Goal: Information Seeking & Learning: Learn about a topic

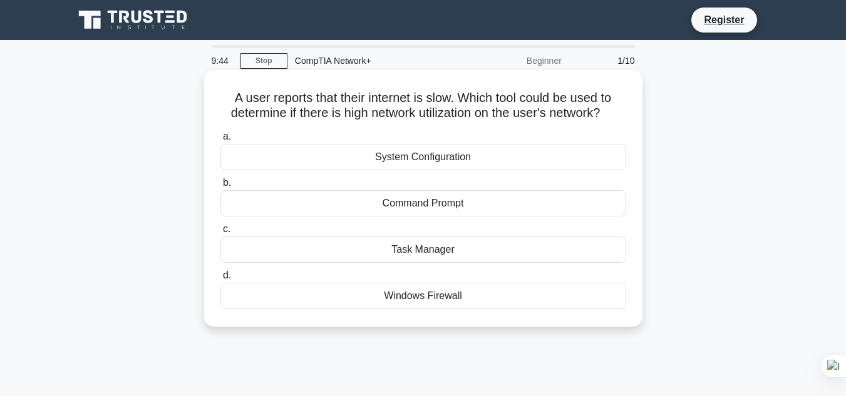
click at [433, 208] on div "Command Prompt" at bounding box center [423, 203] width 406 height 26
click at [220, 187] on input "b. Command Prompt" at bounding box center [220, 183] width 0 height 8
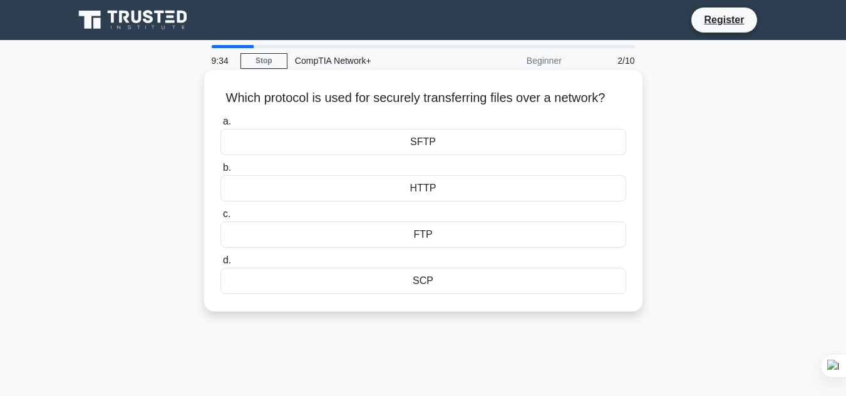
click at [384, 247] on div "FTP" at bounding box center [423, 235] width 406 height 26
click at [220, 218] on input "c. FTP" at bounding box center [220, 214] width 0 height 8
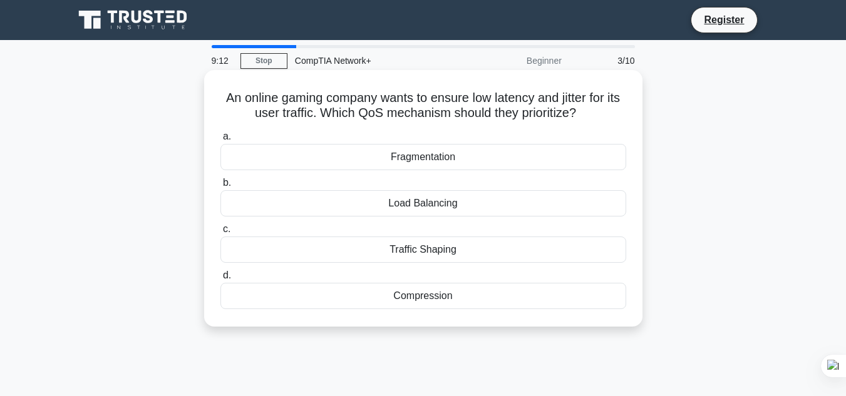
click at [433, 257] on div "Traffic Shaping" at bounding box center [423, 250] width 406 height 26
click at [220, 234] on input "c. Traffic Shaping" at bounding box center [220, 229] width 0 height 8
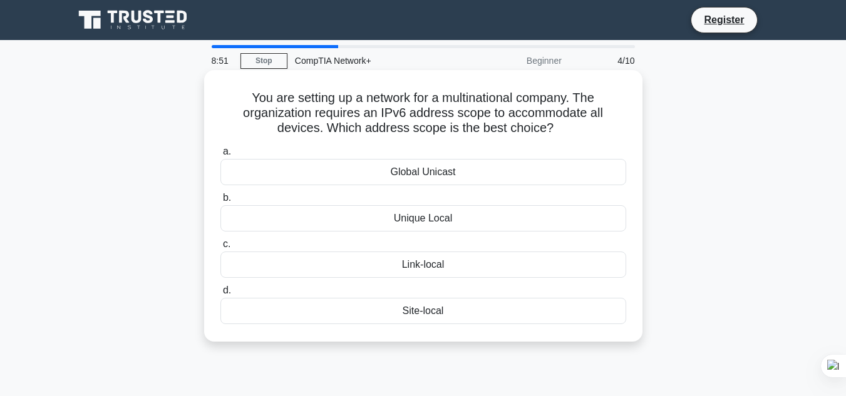
click at [408, 218] on div "Unique Local" at bounding box center [423, 218] width 406 height 26
click at [220, 202] on input "b. Unique Local" at bounding box center [220, 198] width 0 height 8
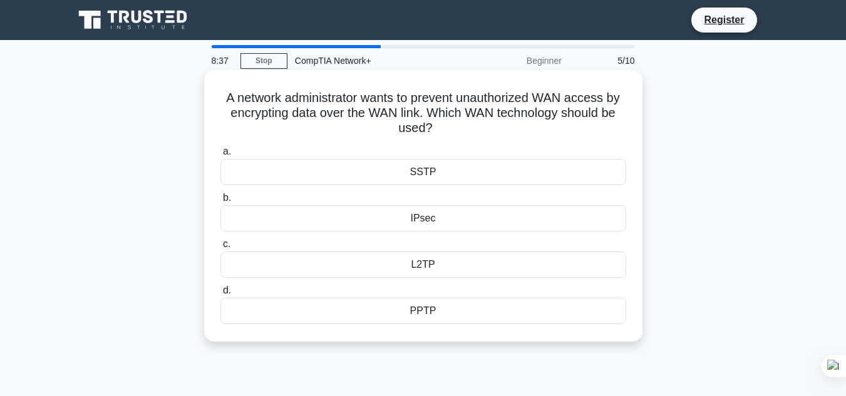
click at [386, 221] on div "IPsec" at bounding box center [423, 218] width 406 height 26
click at [220, 202] on input "b. IPsec" at bounding box center [220, 198] width 0 height 8
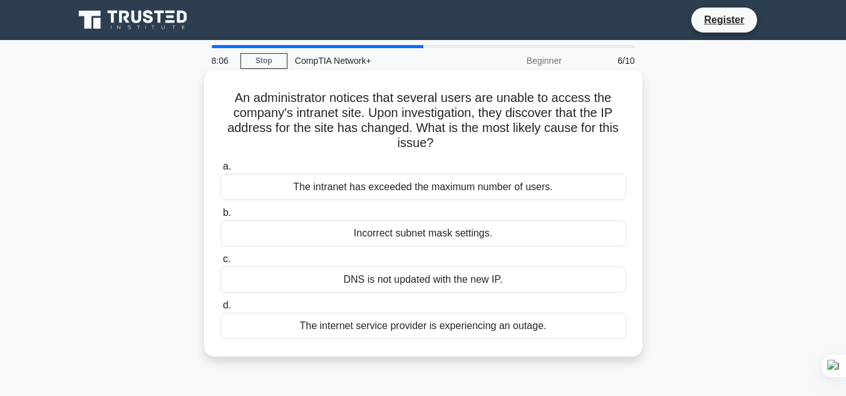
click at [518, 287] on div "DNS is not updated with the new IP." at bounding box center [423, 280] width 406 height 26
click at [220, 264] on input "c. DNS is not updated with the new IP." at bounding box center [220, 259] width 0 height 8
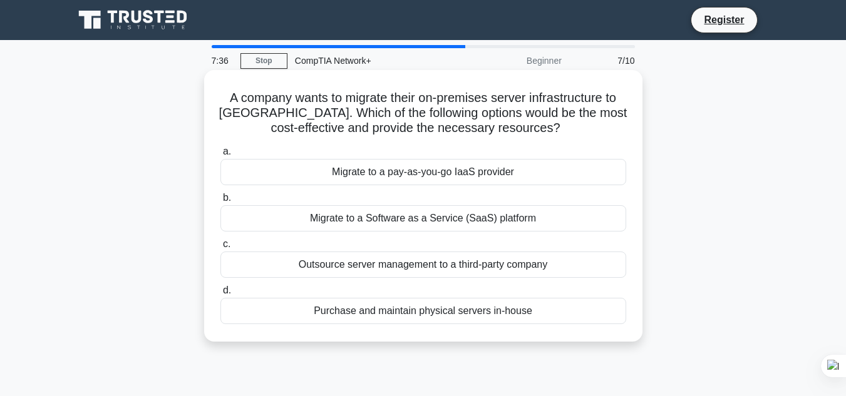
click at [480, 213] on div "Migrate to a Software as a Service (SaaS) platform" at bounding box center [423, 218] width 406 height 26
click at [220, 202] on input "b. Migrate to a Software as a Service (SaaS) platform" at bounding box center [220, 198] width 0 height 8
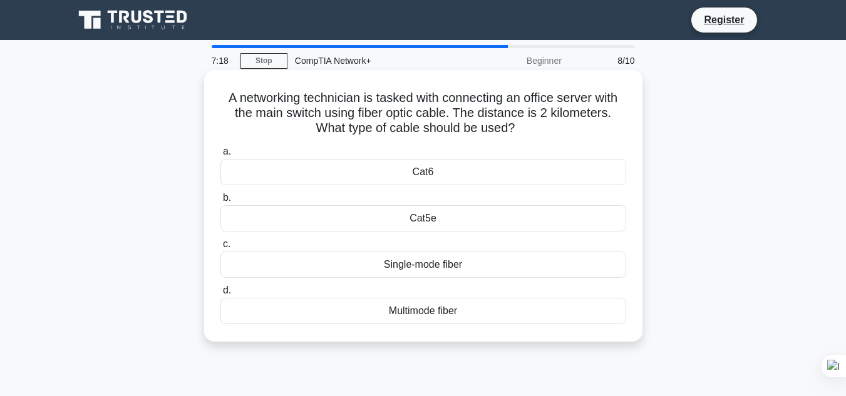
click at [483, 326] on div "a. Cat6 b. Cat5e" at bounding box center [423, 233] width 421 height 185
click at [485, 318] on div "Multimode fiber" at bounding box center [423, 311] width 406 height 26
click at [220, 295] on input "d. Multimode fiber" at bounding box center [220, 291] width 0 height 8
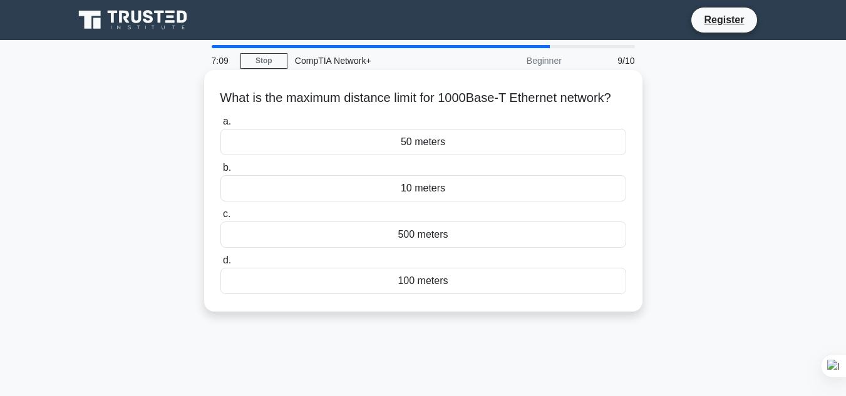
click at [445, 294] on div "100 meters" at bounding box center [423, 281] width 406 height 26
click at [220, 265] on input "d. 100 meters" at bounding box center [220, 261] width 0 height 8
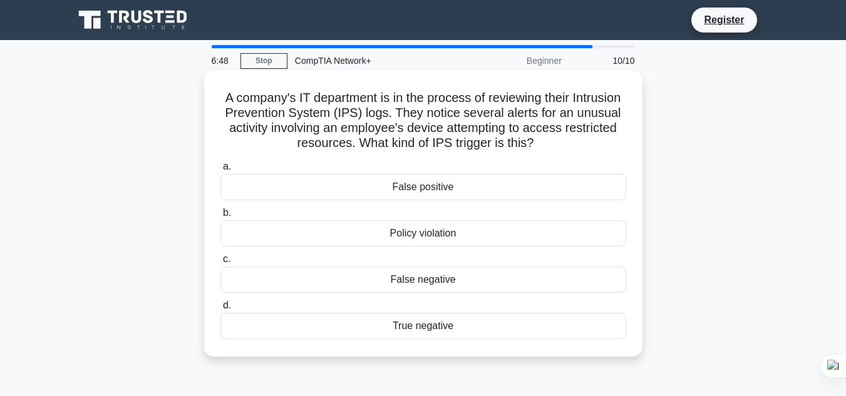
click at [509, 327] on div "True negative" at bounding box center [423, 326] width 406 height 26
click at [220, 310] on input "d. True negative" at bounding box center [220, 306] width 0 height 8
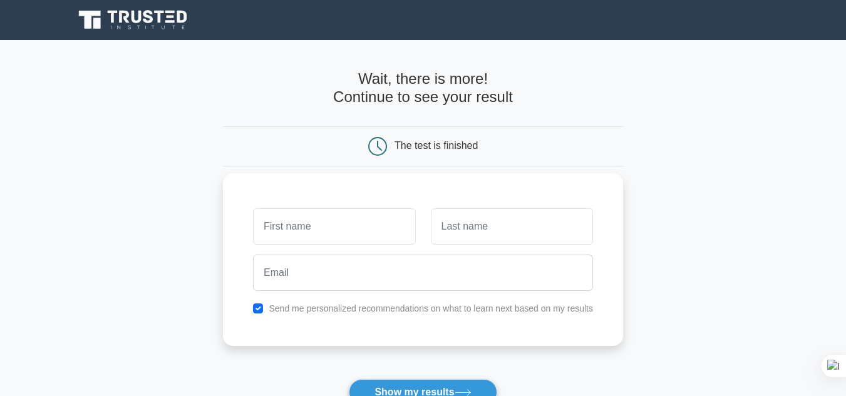
click at [371, 226] on input "text" at bounding box center [334, 226] width 162 height 36
type input "Shuaib"
click at [465, 233] on input "text" at bounding box center [512, 226] width 162 height 36
type input "Shukri"
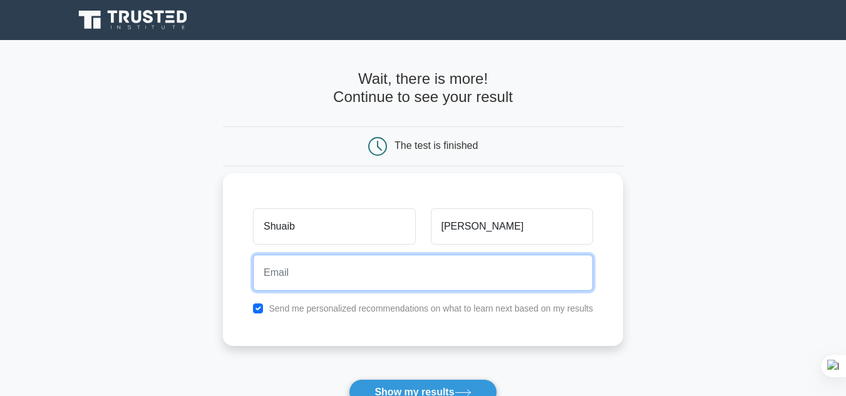
click at [494, 270] on input "email" at bounding box center [423, 273] width 340 height 36
click at [426, 267] on input "email" at bounding box center [423, 273] width 340 height 36
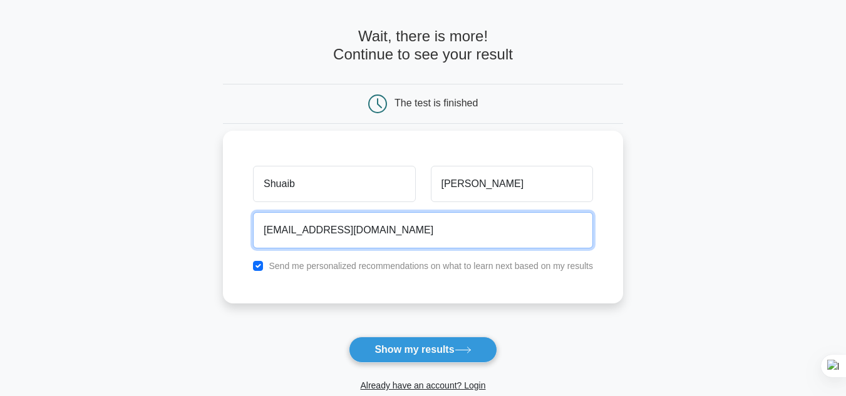
scroll to position [43, 0]
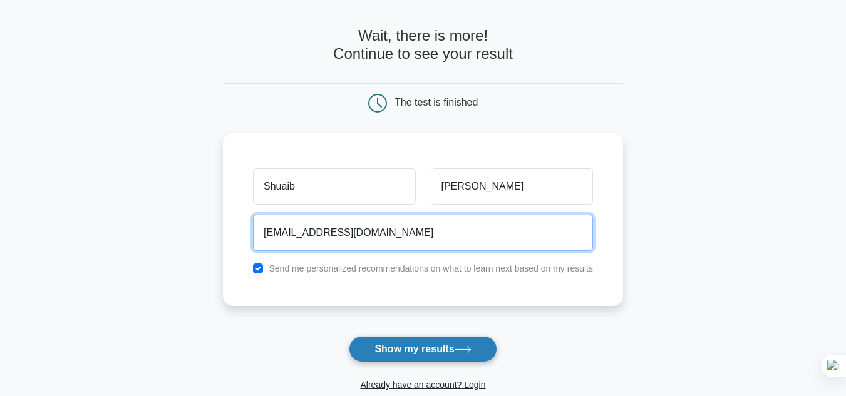
type input "shukryazeez@gmail.com"
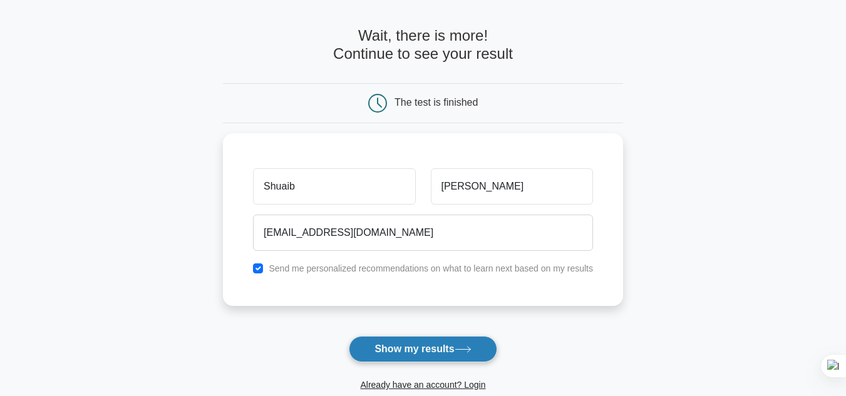
click at [443, 348] on button "Show my results" at bounding box center [423, 349] width 148 height 26
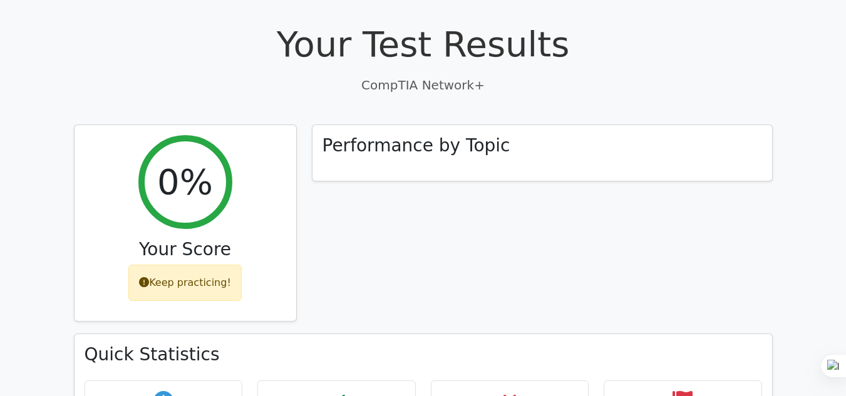
scroll to position [337, 0]
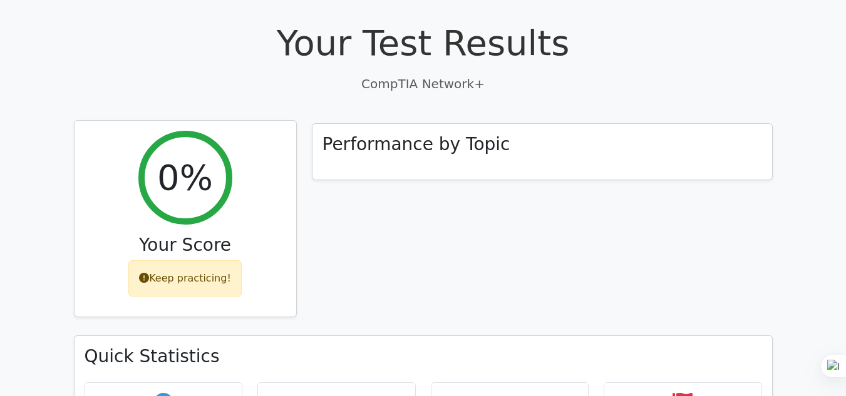
click at [208, 260] on div "Keep practicing!" at bounding box center [184, 278] width 113 height 36
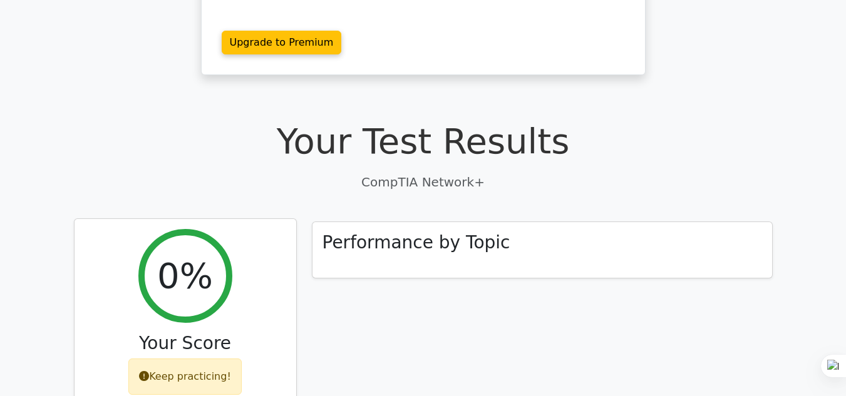
scroll to position [0, 0]
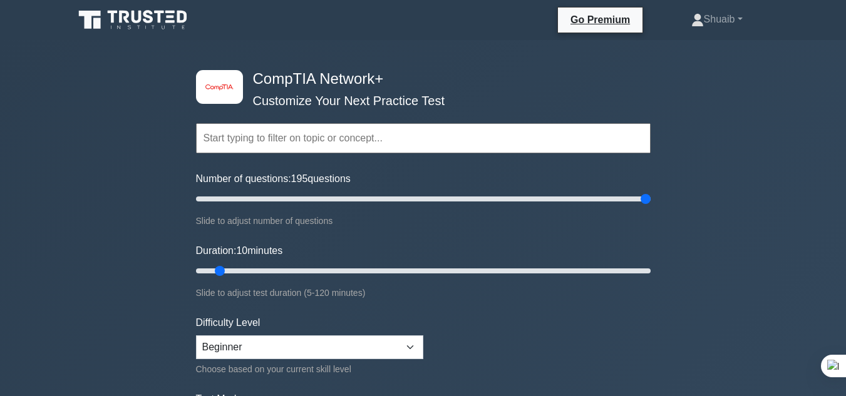
type input "200"
click at [650, 207] on input "Number of questions: 195 questions" at bounding box center [423, 199] width 455 height 15
drag, startPoint x: 443, startPoint y: 274, endPoint x: 706, endPoint y: 269, distance: 263.0
type input "120"
click at [650, 269] on input "Duration: 120 minutes" at bounding box center [423, 271] width 455 height 15
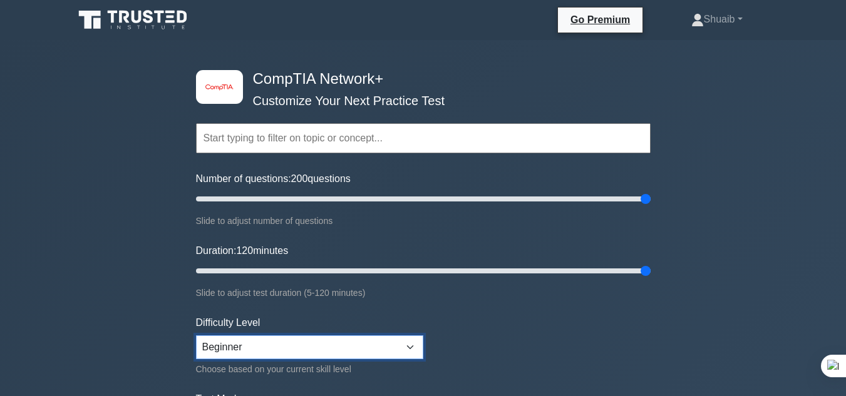
click at [341, 353] on select "Beginner Intermediate Expert" at bounding box center [309, 348] width 227 height 24
click at [315, 347] on select "Beginner Intermediate Expert" at bounding box center [309, 348] width 227 height 24
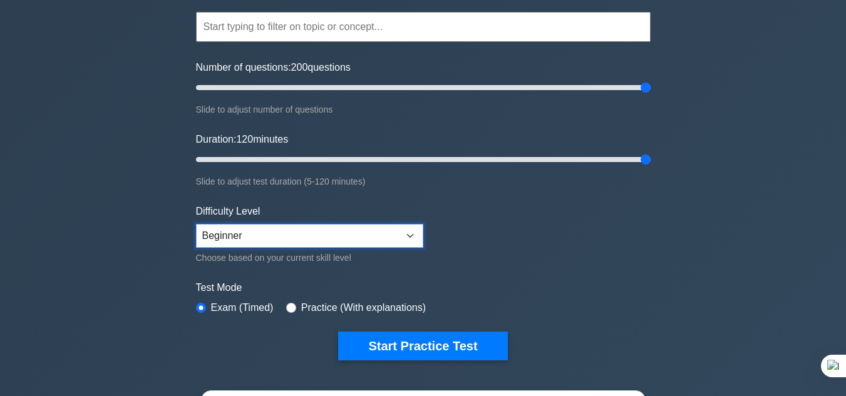
scroll to position [129, 0]
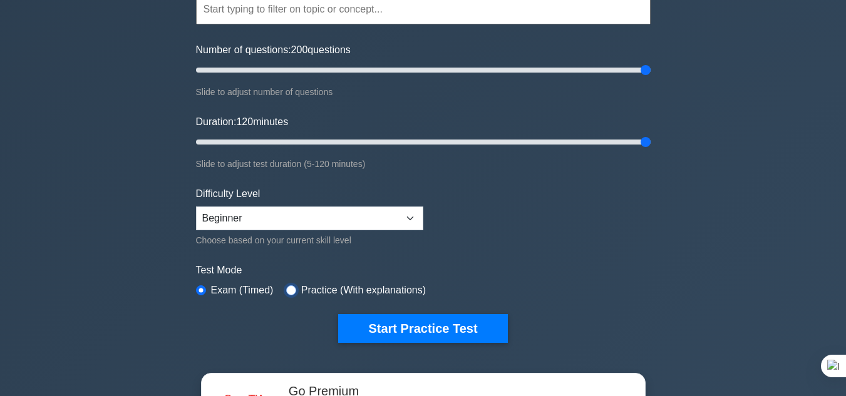
click at [289, 289] on input "radio" at bounding box center [291, 290] width 10 height 10
radio input "true"
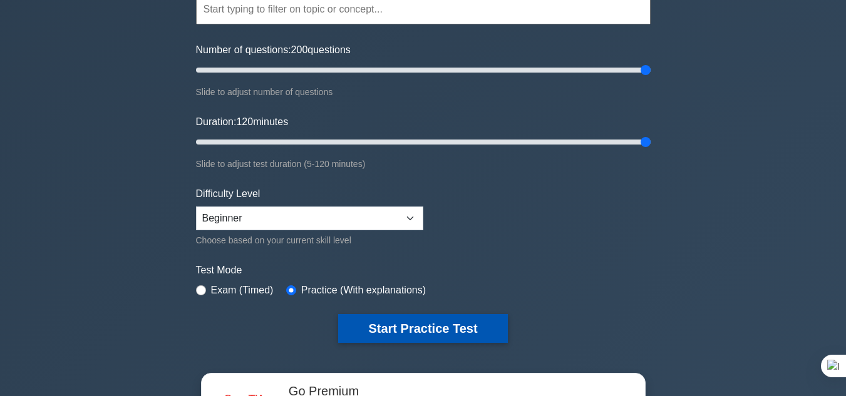
click at [404, 324] on button "Start Practice Test" at bounding box center [422, 328] width 169 height 29
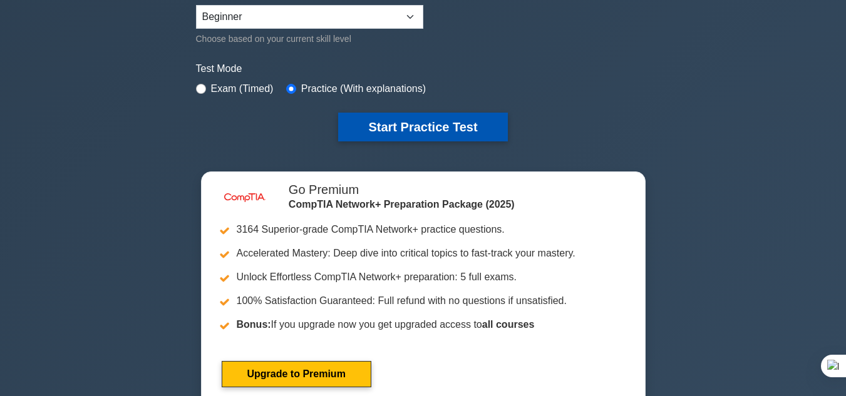
scroll to position [341, 0]
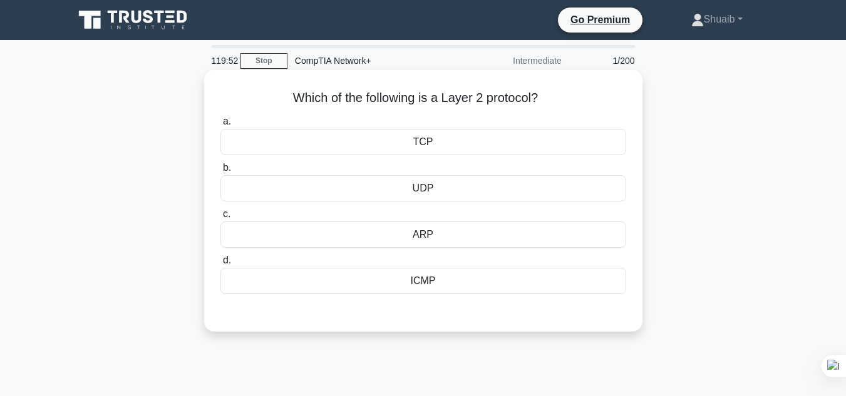
click at [438, 191] on div "UDP" at bounding box center [423, 188] width 406 height 26
click at [220, 172] on input "b. UDP" at bounding box center [220, 168] width 0 height 8
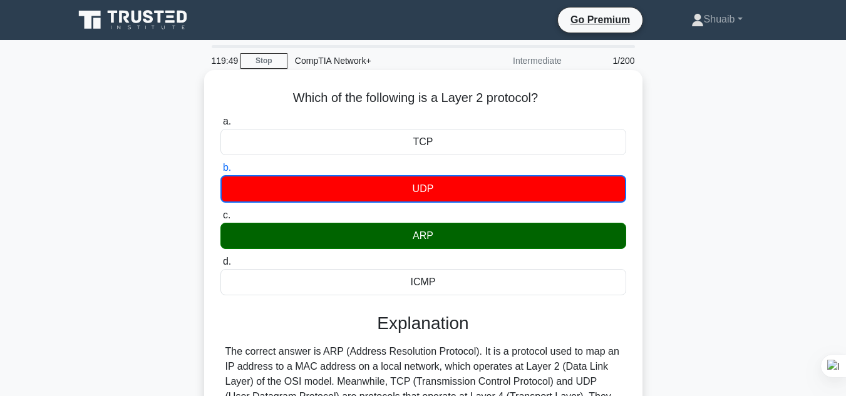
click at [424, 242] on div "ARP" at bounding box center [423, 236] width 406 height 26
click at [220, 220] on input "[PERSON_NAME]" at bounding box center [220, 216] width 0 height 8
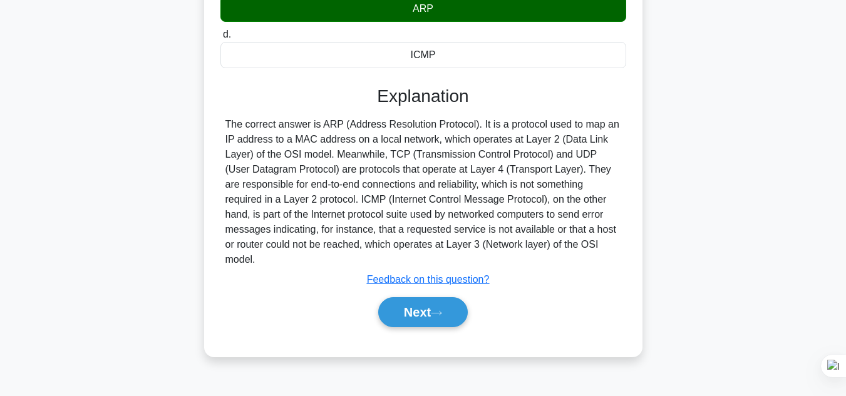
scroll to position [280, 0]
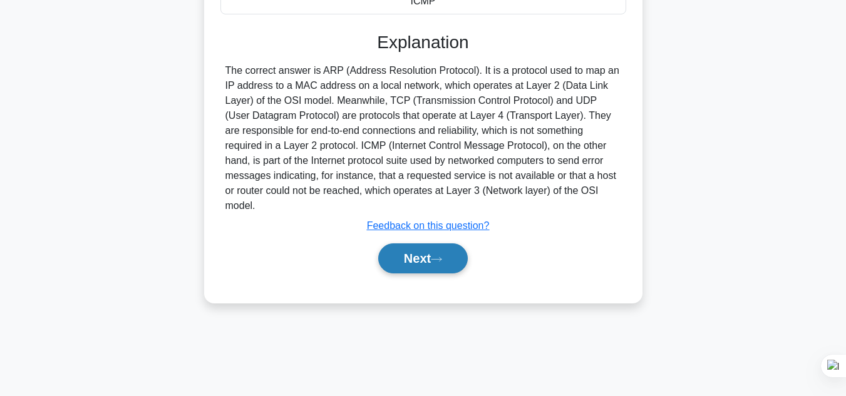
click at [436, 256] on icon at bounding box center [436, 259] width 11 height 7
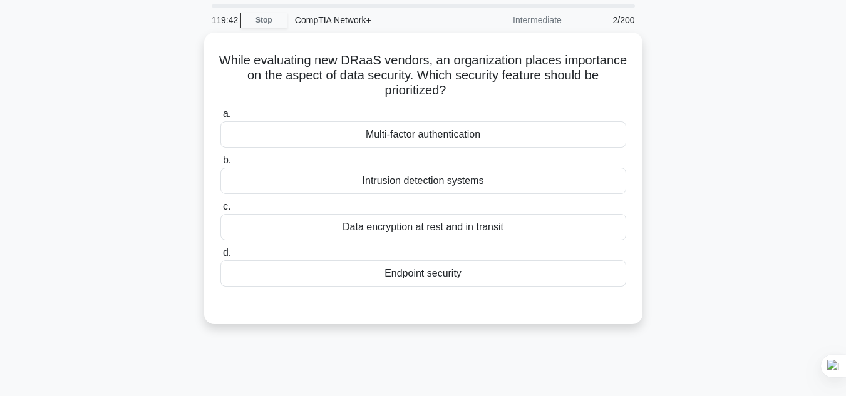
scroll to position [0, 0]
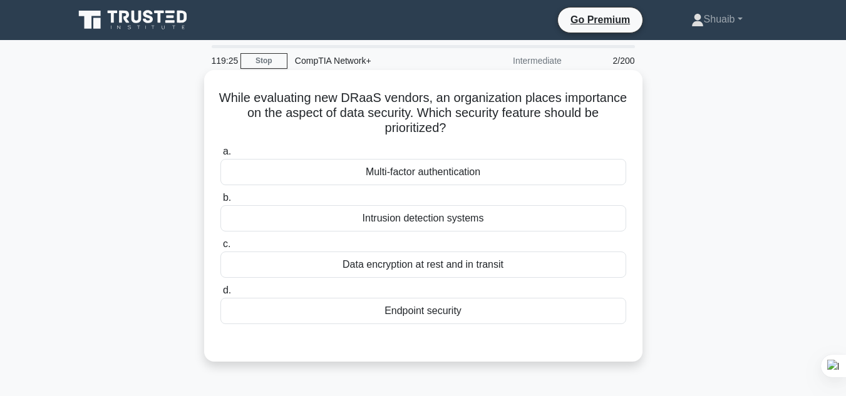
click at [452, 266] on div "Data encryption at rest and in transit" at bounding box center [423, 265] width 406 height 26
click at [220, 249] on input "c. Data encryption at rest and in transit" at bounding box center [220, 244] width 0 height 8
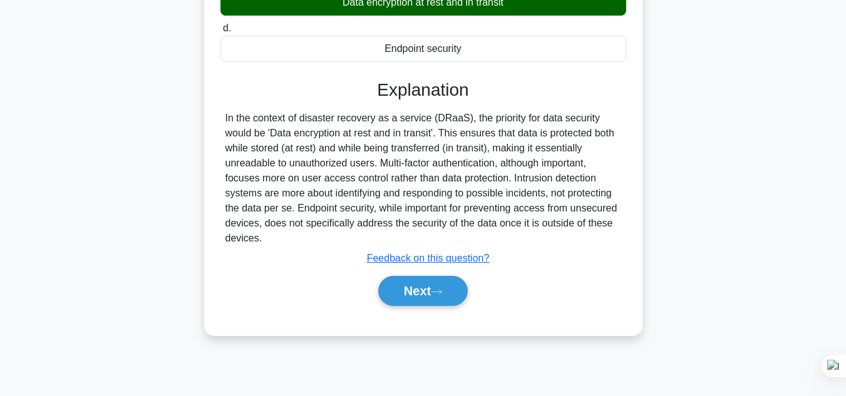
scroll to position [280, 0]
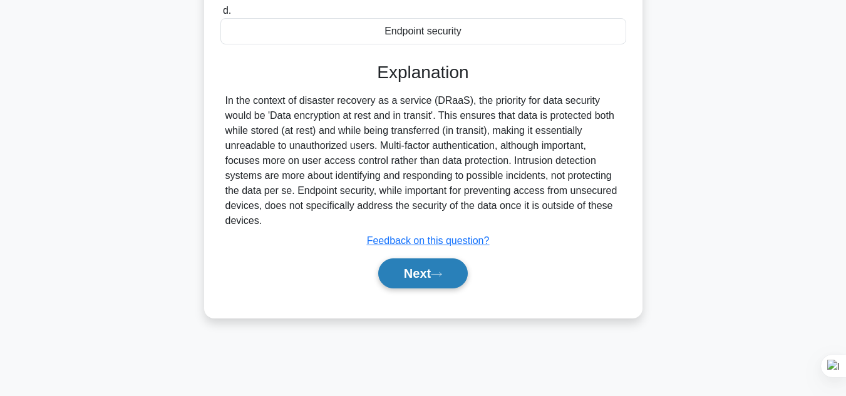
click at [441, 265] on button "Next" at bounding box center [423, 274] width 90 height 30
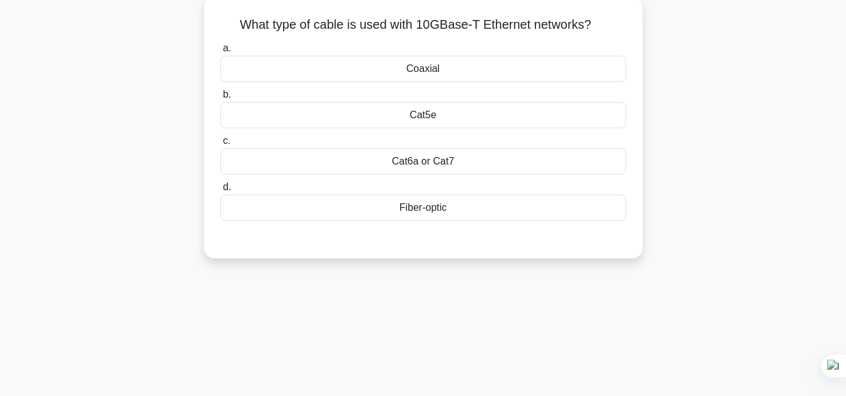
scroll to position [0, 0]
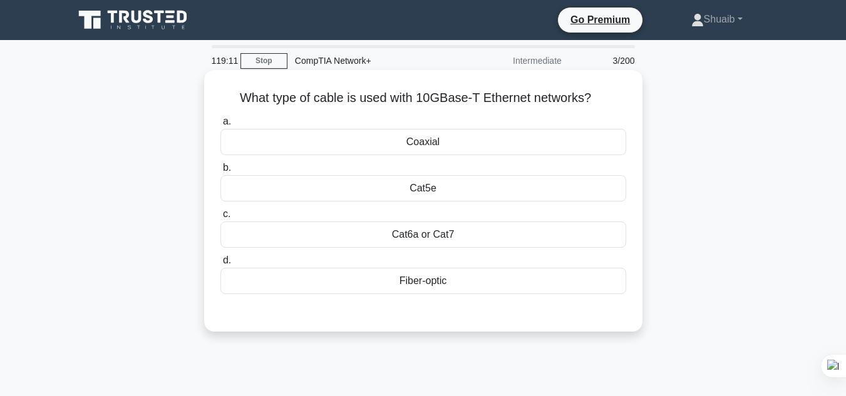
click at [456, 282] on div "Fiber-optic" at bounding box center [423, 281] width 406 height 26
click at [220, 265] on input "d. Fiber-optic" at bounding box center [220, 261] width 0 height 8
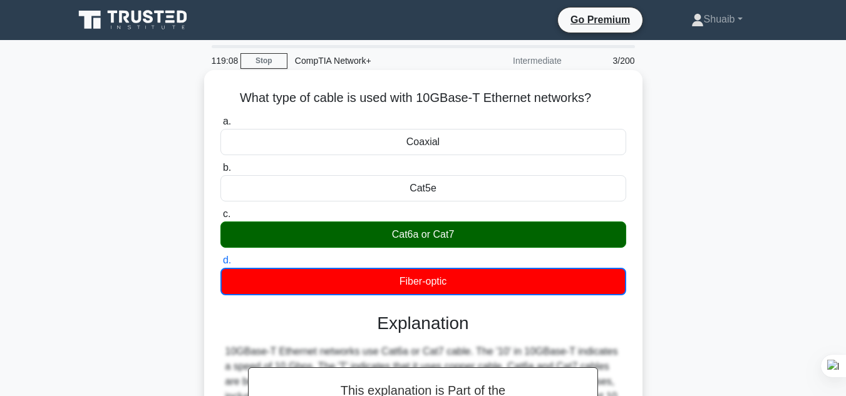
scroll to position [218, 0]
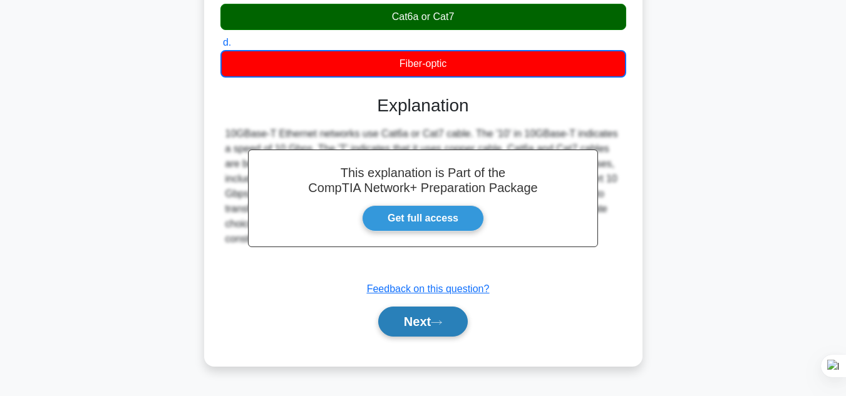
click at [441, 318] on button "Next" at bounding box center [423, 322] width 90 height 30
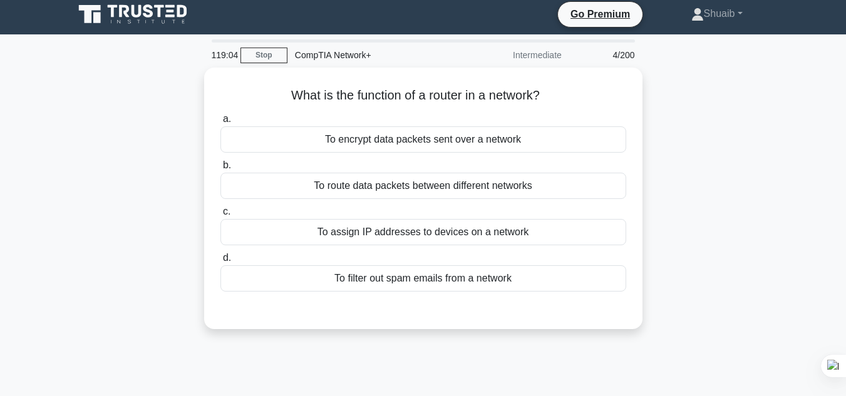
scroll to position [0, 0]
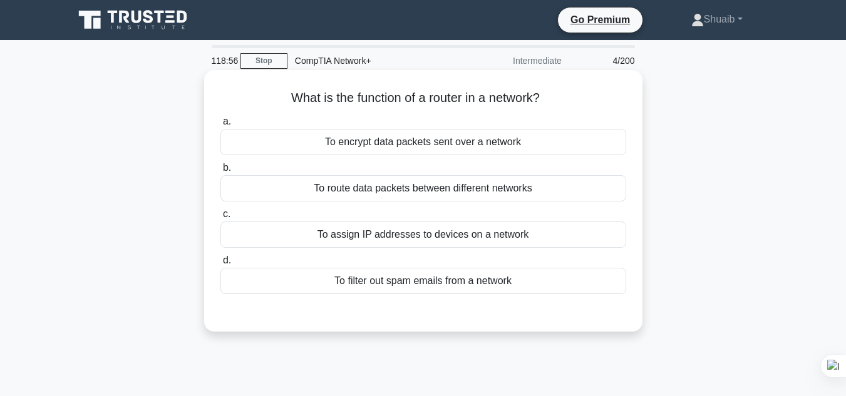
click at [529, 191] on div "To route data packets between different networks" at bounding box center [423, 188] width 406 height 26
click at [220, 172] on input "b. To route data packets between different networks" at bounding box center [220, 168] width 0 height 8
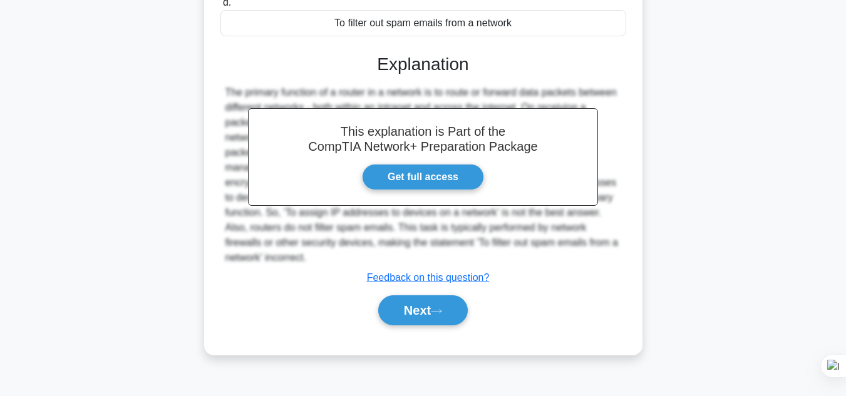
scroll to position [259, 0]
click at [442, 313] on icon at bounding box center [436, 310] width 11 height 7
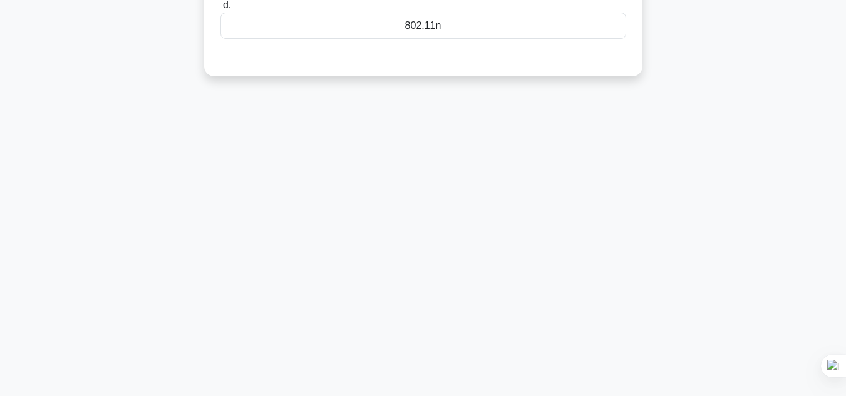
scroll to position [0, 0]
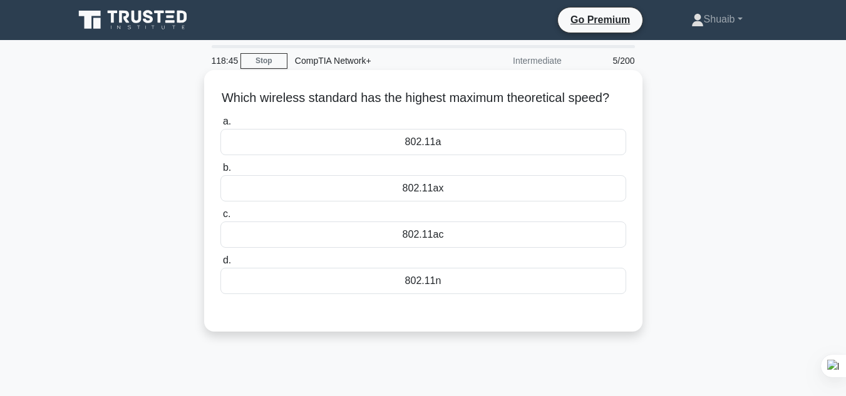
click at [456, 279] on label "d. 802.11n" at bounding box center [423, 273] width 406 height 41
click at [220, 265] on input "d. 802.11n" at bounding box center [220, 261] width 0 height 8
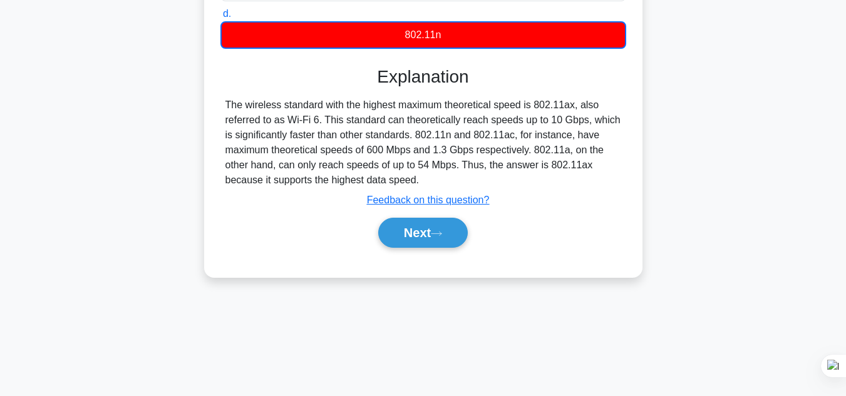
scroll to position [280, 0]
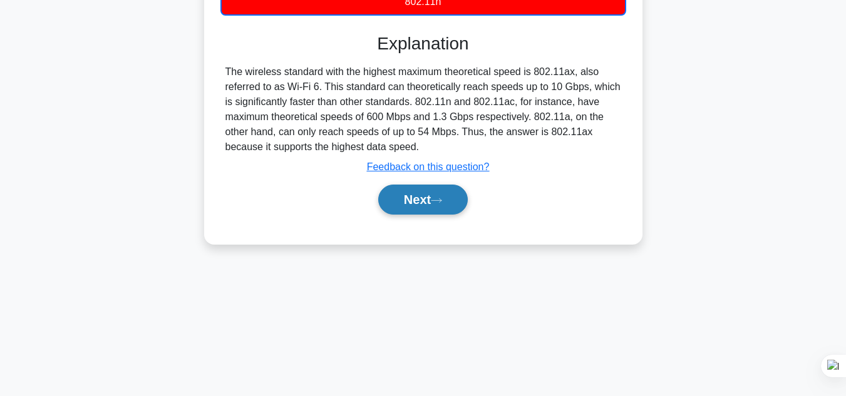
click at [451, 215] on button "Next" at bounding box center [423, 200] width 90 height 30
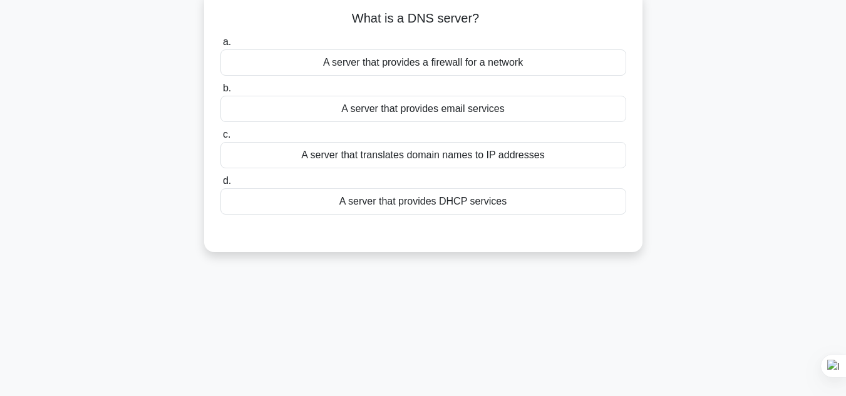
scroll to position [0, 0]
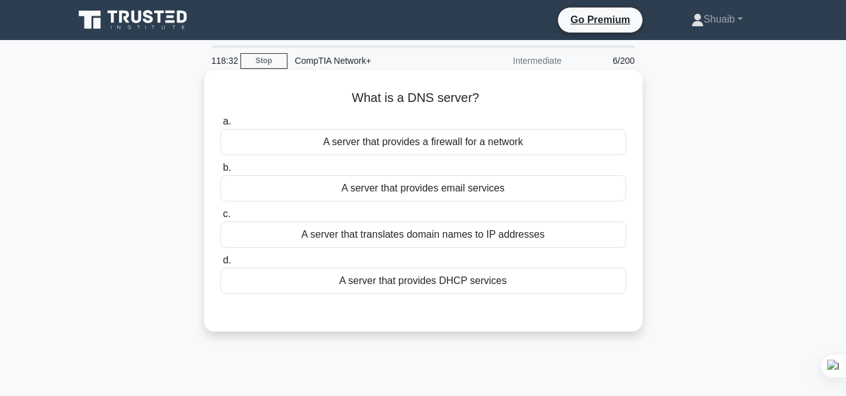
click at [473, 242] on div "A server that translates domain names to IP addresses" at bounding box center [423, 235] width 406 height 26
click at [220, 218] on input "c. A server that translates domain names to IP addresses" at bounding box center [220, 214] width 0 height 8
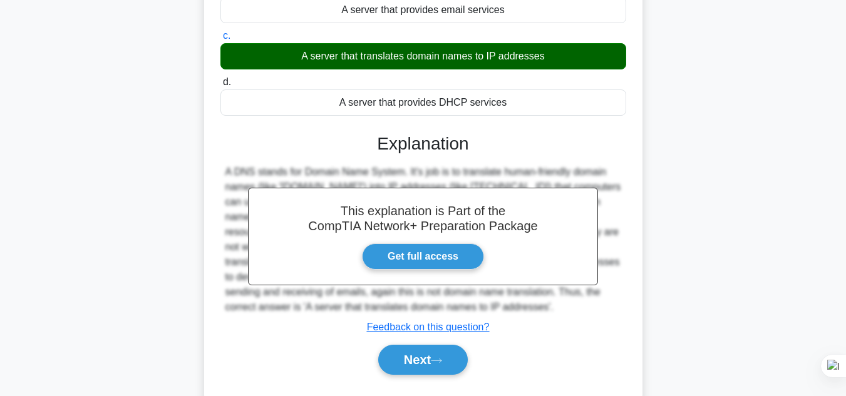
scroll to position [179, 0]
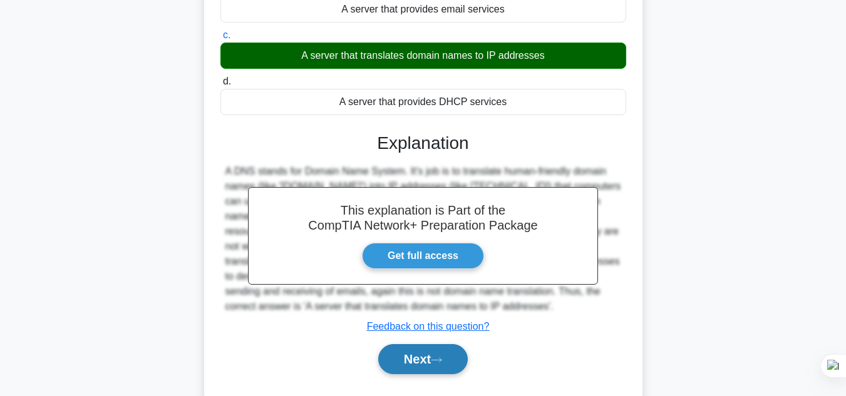
click at [447, 353] on button "Next" at bounding box center [423, 359] width 90 height 30
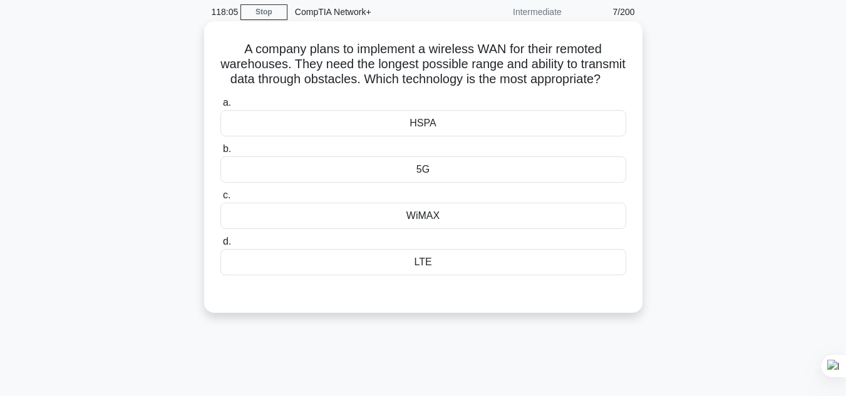
scroll to position [86, 0]
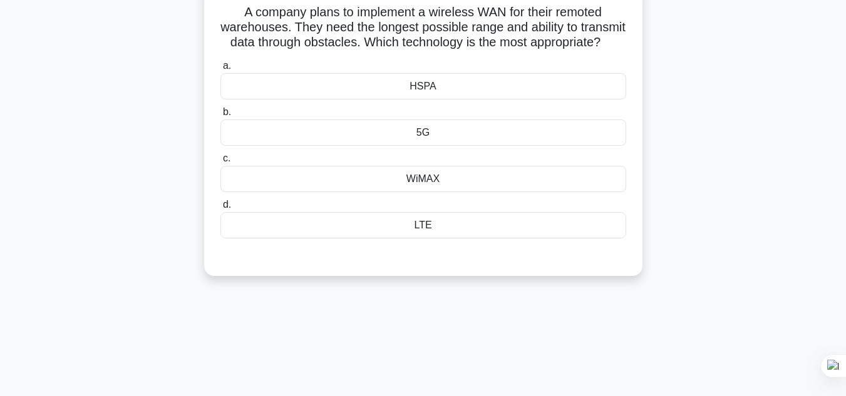
click at [516, 143] on div "5G" at bounding box center [423, 133] width 406 height 26
click at [220, 116] on input "b. 5G" at bounding box center [220, 112] width 0 height 8
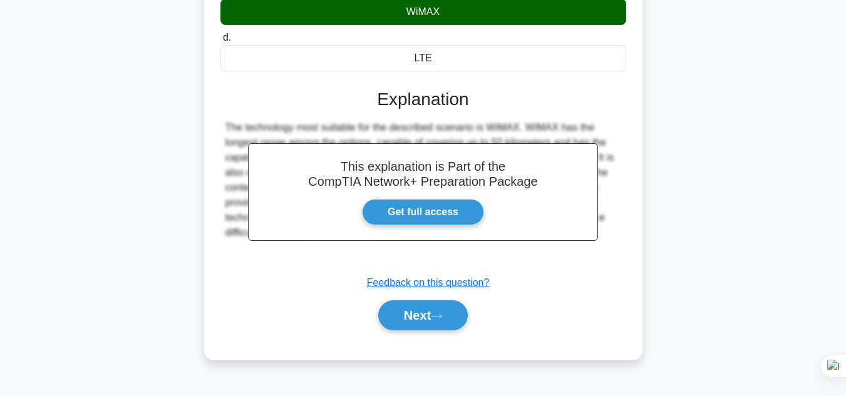
scroll to position [255, 0]
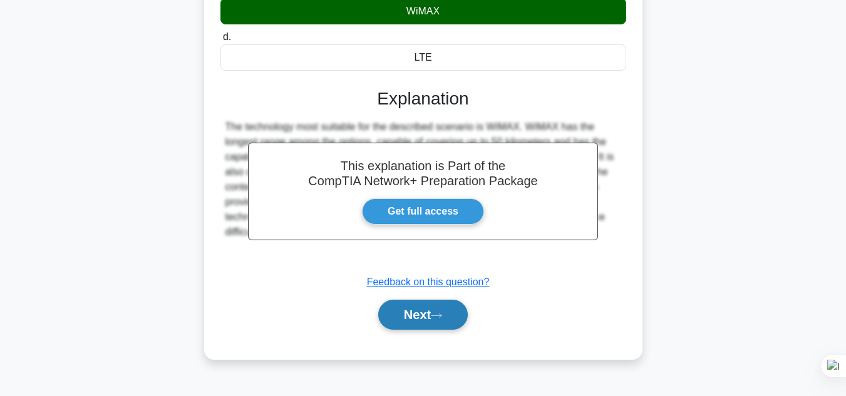
click at [453, 329] on button "Next" at bounding box center [423, 315] width 90 height 30
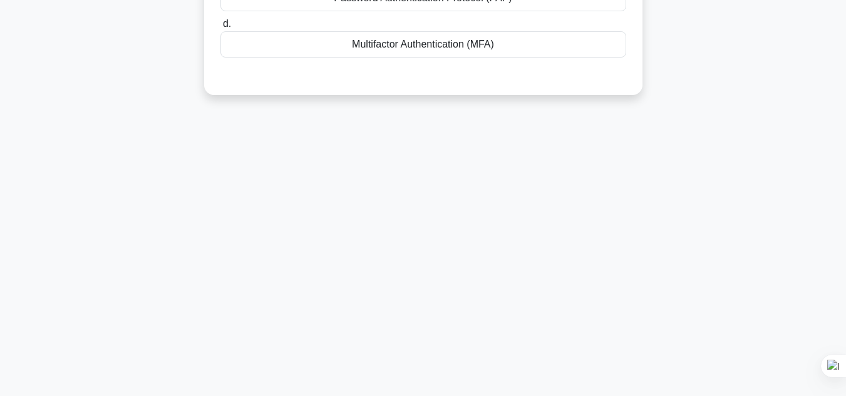
scroll to position [0, 0]
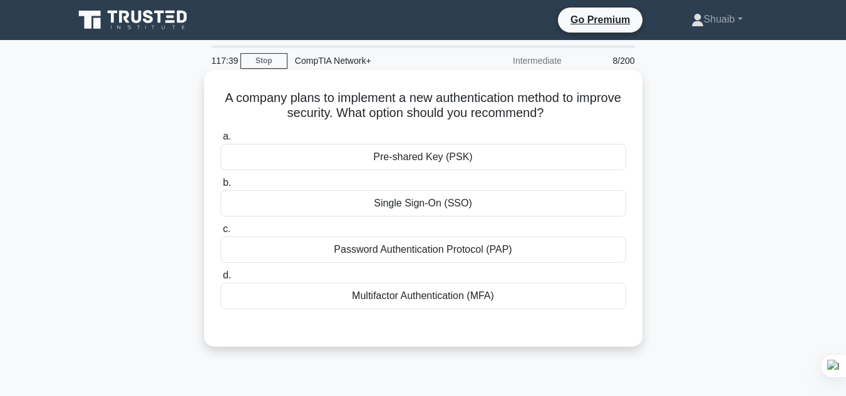
click at [510, 293] on div "Multifactor Authentication (MFA)" at bounding box center [423, 296] width 406 height 26
click at [220, 280] on input "d. Multifactor Authentication (MFA)" at bounding box center [220, 276] width 0 height 8
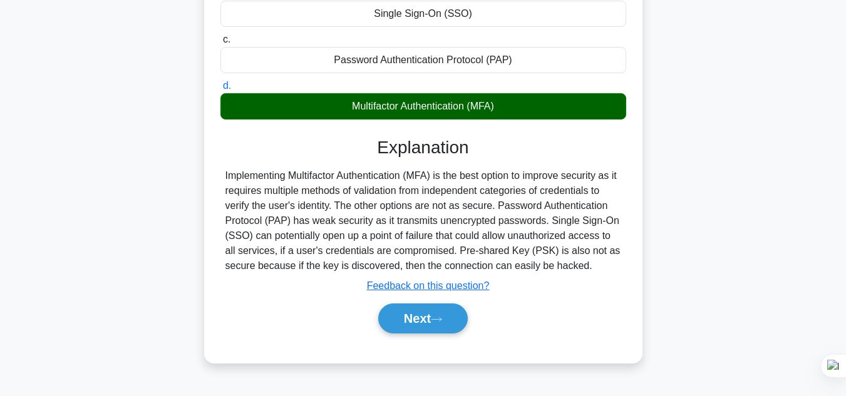
scroll to position [190, 0]
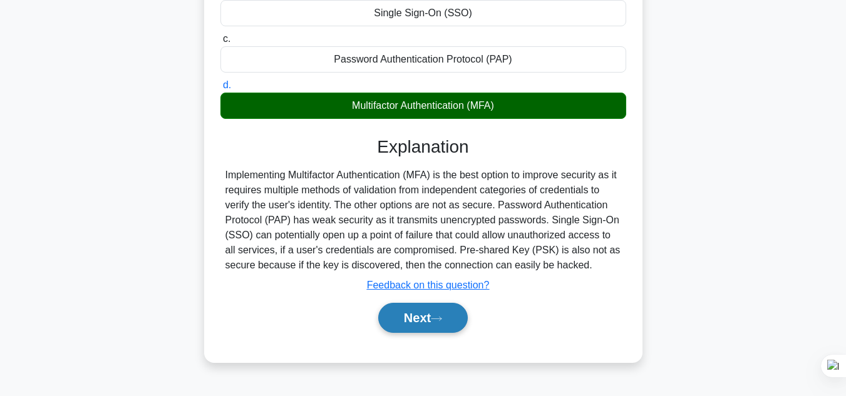
click at [442, 309] on button "Next" at bounding box center [423, 318] width 90 height 30
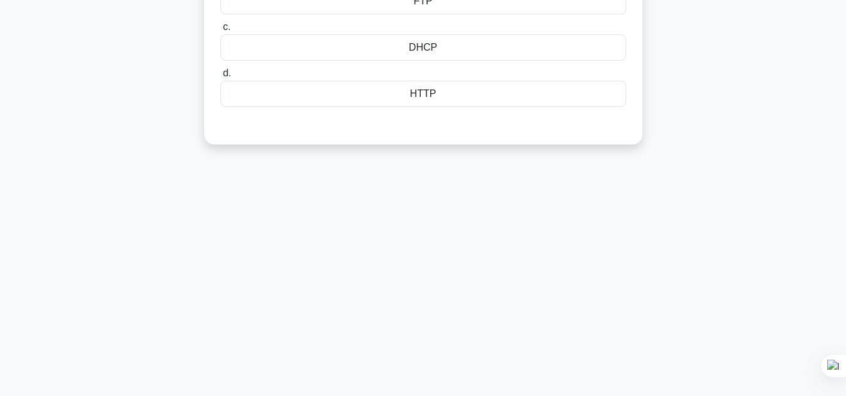
scroll to position [0, 0]
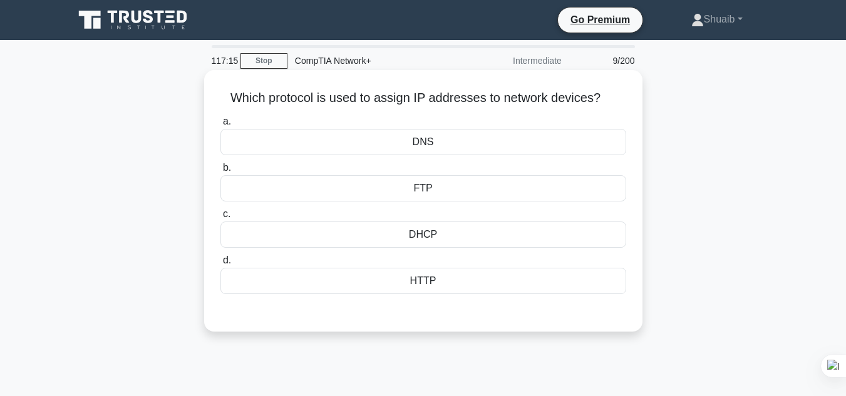
click at [589, 145] on div "DNS" at bounding box center [423, 142] width 406 height 26
click at [220, 126] on input "a. DNS" at bounding box center [220, 122] width 0 height 8
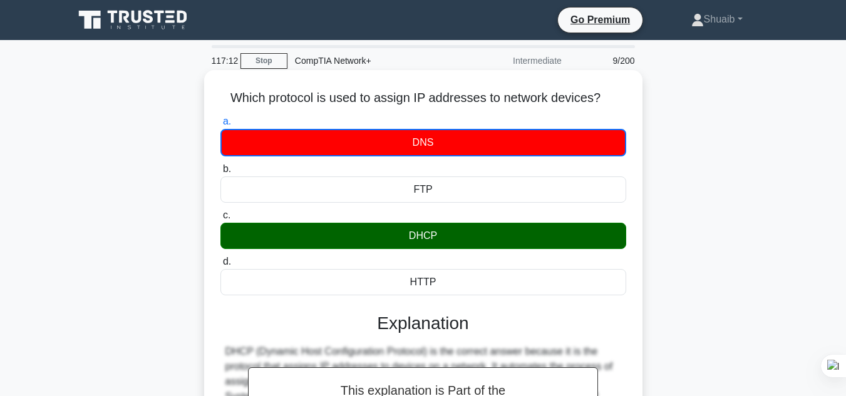
scroll to position [280, 0]
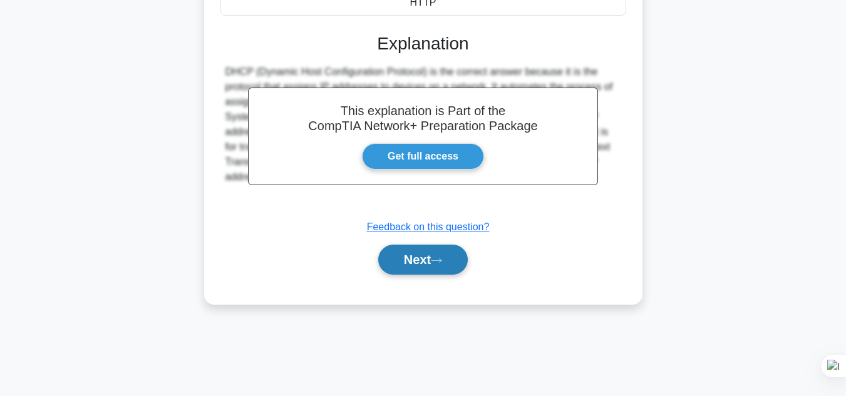
click at [441, 270] on button "Next" at bounding box center [423, 260] width 90 height 30
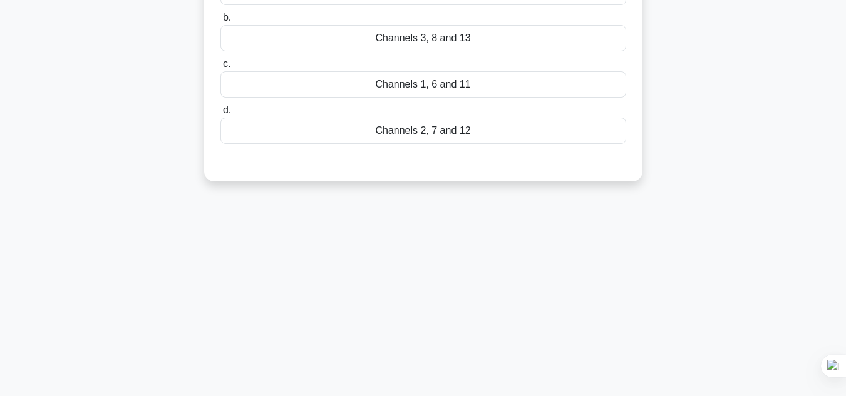
scroll to position [0, 0]
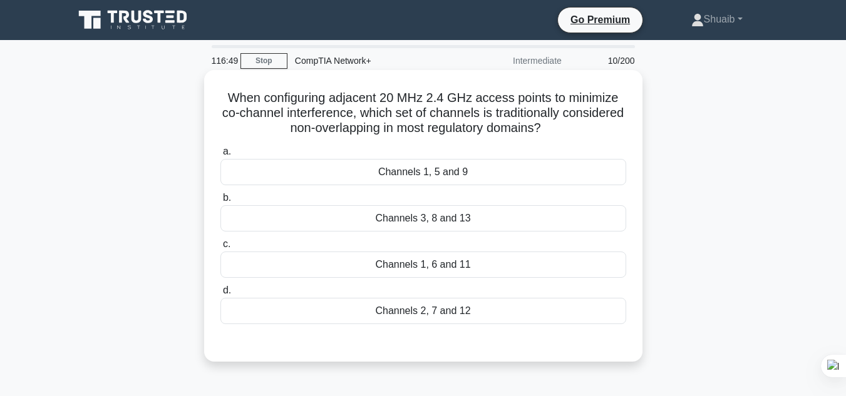
click at [449, 276] on div "Channels 1, 6 and 11" at bounding box center [423, 265] width 406 height 26
click at [220, 249] on input "c. Channels 1, 6 and 11" at bounding box center [220, 244] width 0 height 8
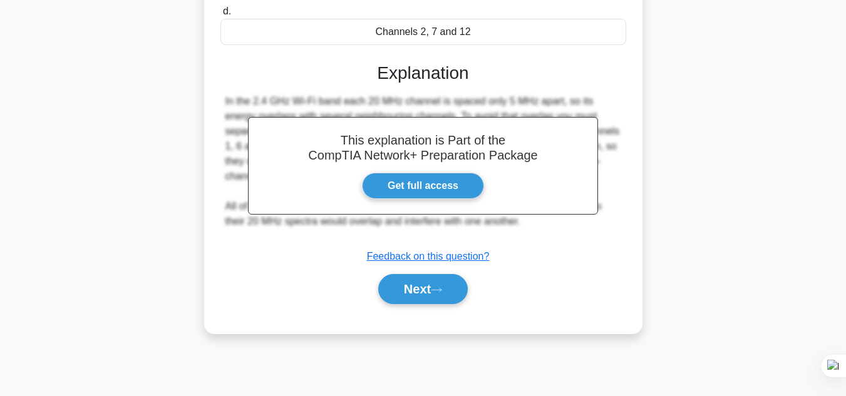
scroll to position [280, 0]
click at [446, 283] on button "Next" at bounding box center [423, 289] width 90 height 30
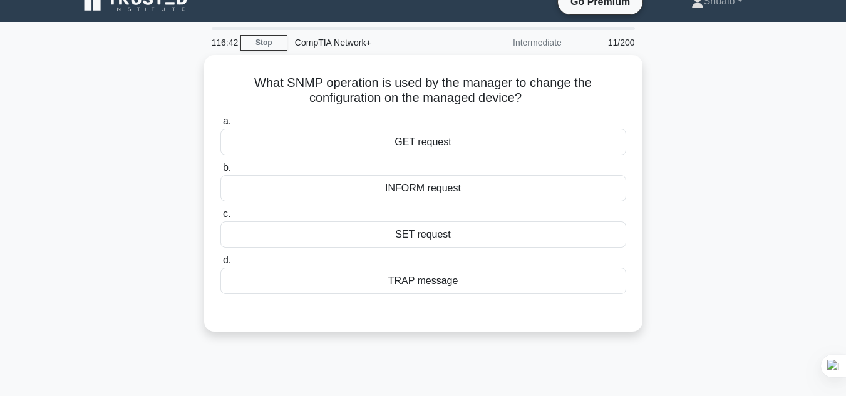
scroll to position [0, 0]
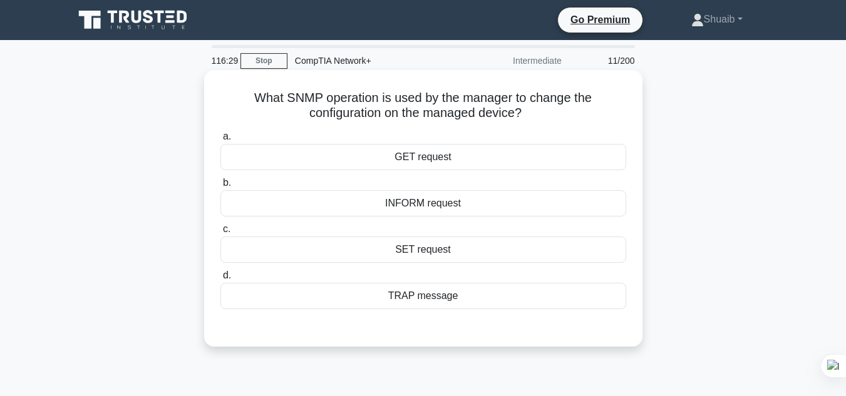
click at [485, 163] on div "GET request" at bounding box center [423, 157] width 406 height 26
click at [220, 141] on input "a. GET request" at bounding box center [220, 137] width 0 height 8
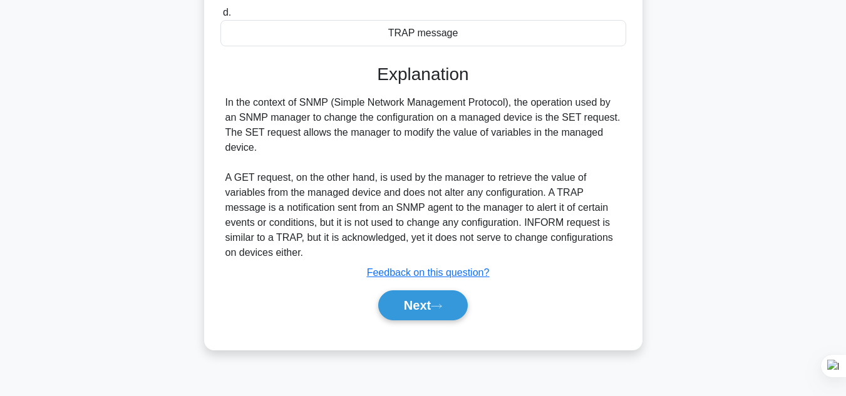
scroll to position [280, 0]
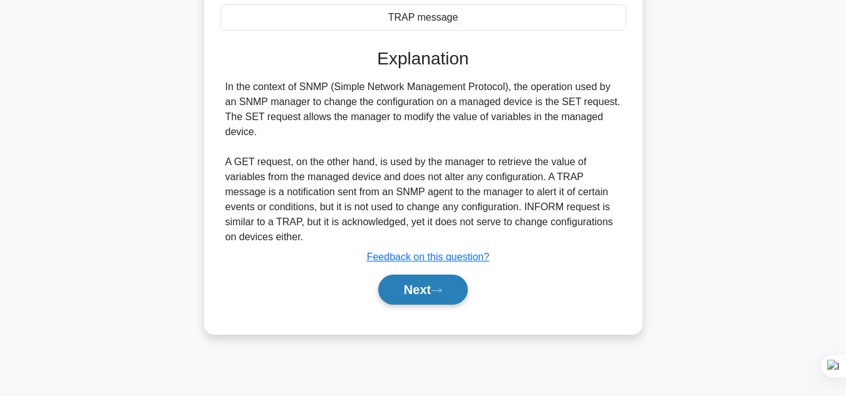
click at [416, 283] on button "Next" at bounding box center [423, 290] width 90 height 30
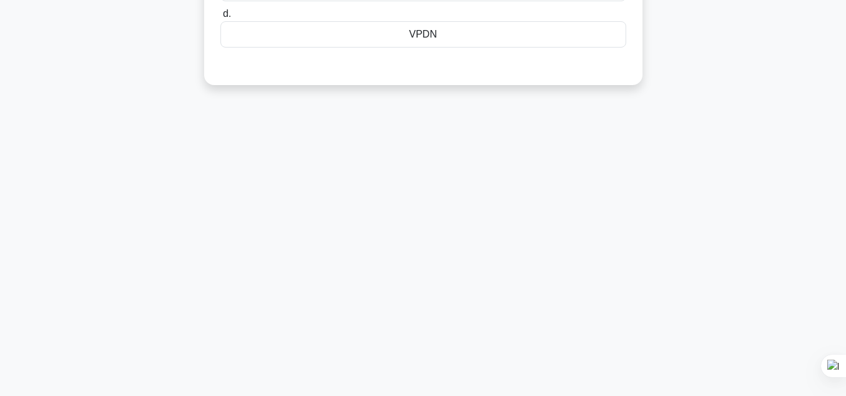
scroll to position [0, 0]
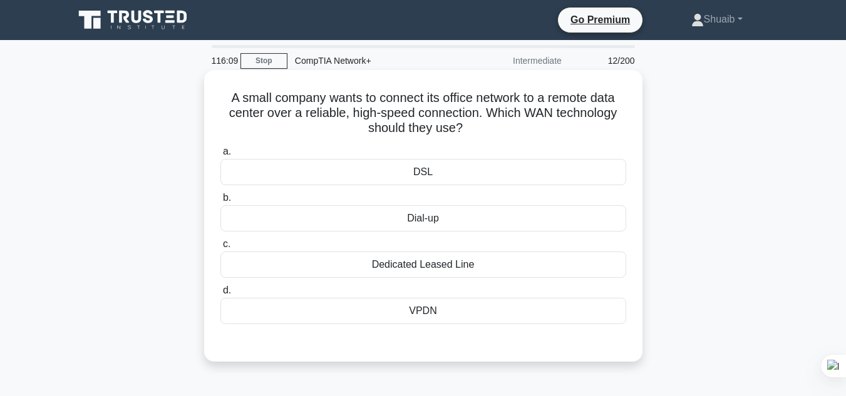
click at [438, 311] on div "VPDN" at bounding box center [423, 311] width 406 height 26
click at [220, 295] on input "d. VPDN" at bounding box center [220, 291] width 0 height 8
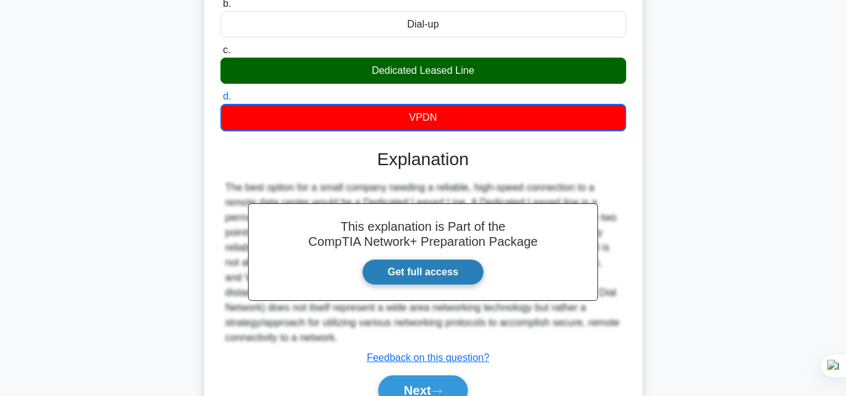
scroll to position [280, 0]
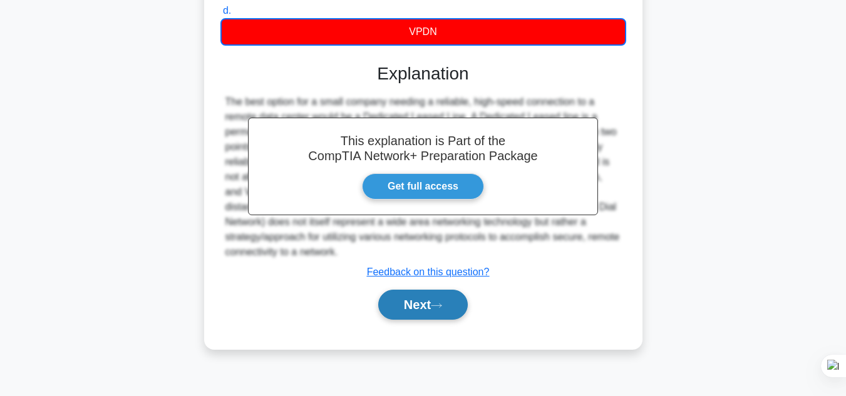
click at [440, 307] on icon at bounding box center [436, 305] width 11 height 7
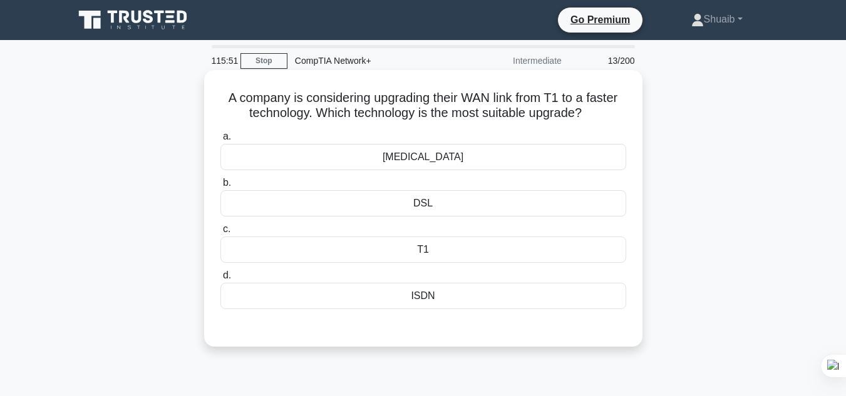
click at [428, 165] on div "[MEDICAL_DATA]" at bounding box center [423, 157] width 406 height 26
click at [220, 141] on input "a. [MEDICAL_DATA]" at bounding box center [220, 137] width 0 height 8
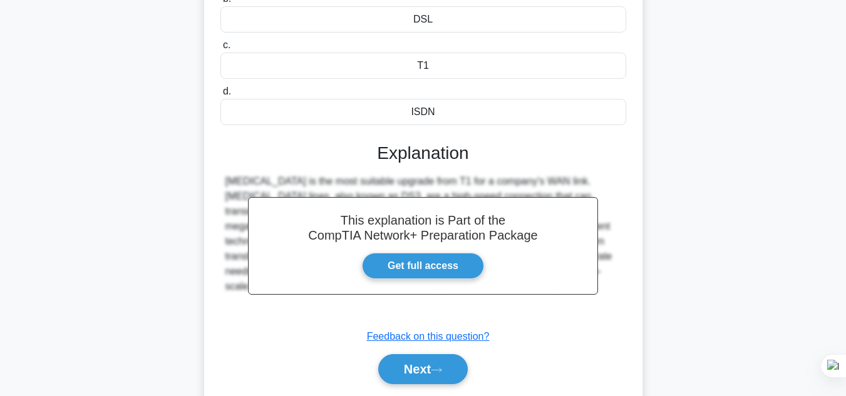
scroll to position [185, 0]
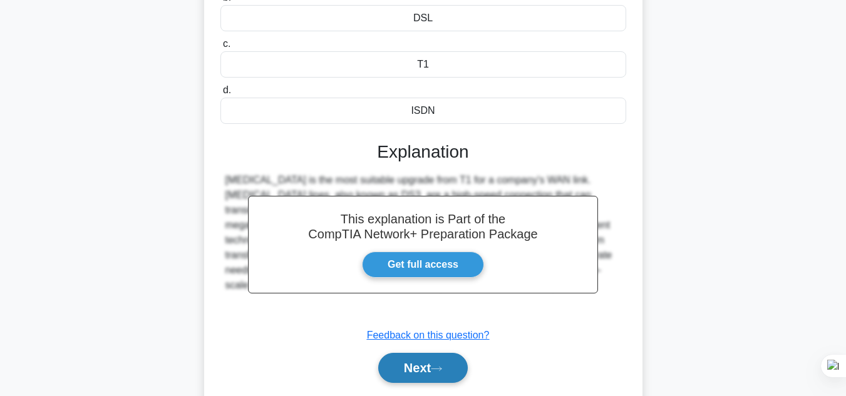
click at [428, 360] on button "Next" at bounding box center [423, 368] width 90 height 30
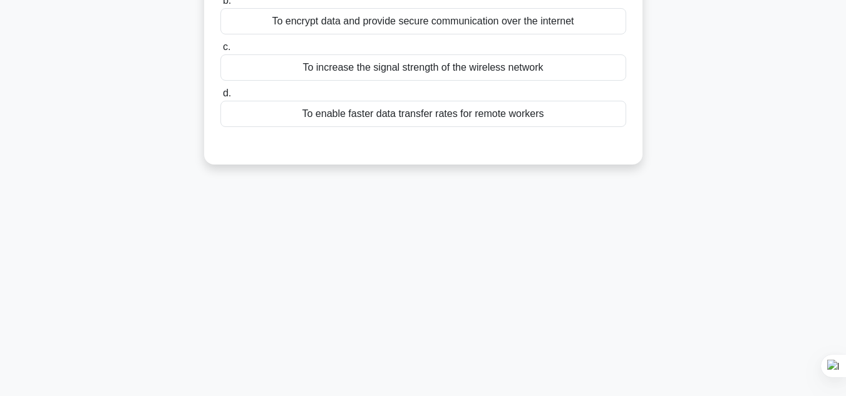
scroll to position [0, 0]
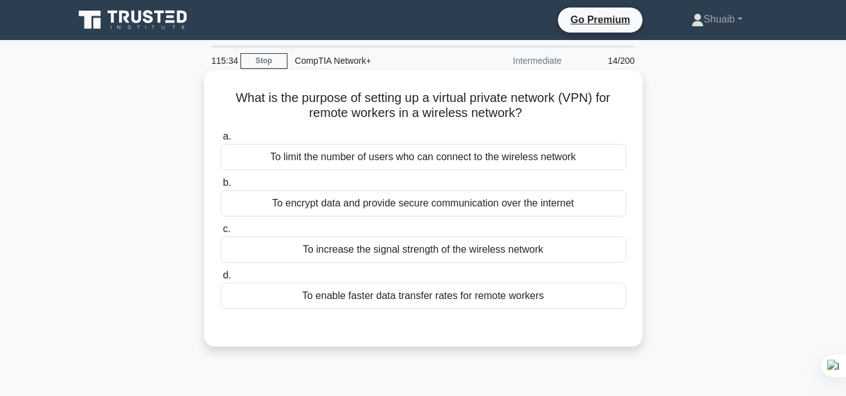
click at [517, 198] on div "To encrypt data and provide secure communication over the internet" at bounding box center [423, 203] width 406 height 26
click at [220, 187] on input "b. To encrypt data and provide secure communication over the internet" at bounding box center [220, 183] width 0 height 8
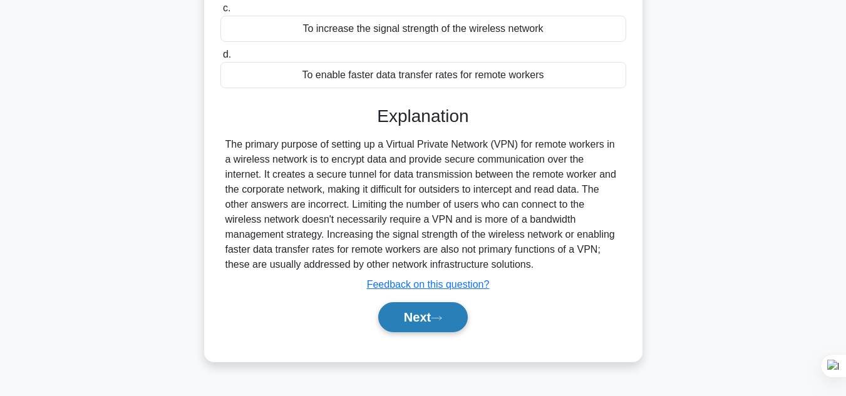
scroll to position [224, 0]
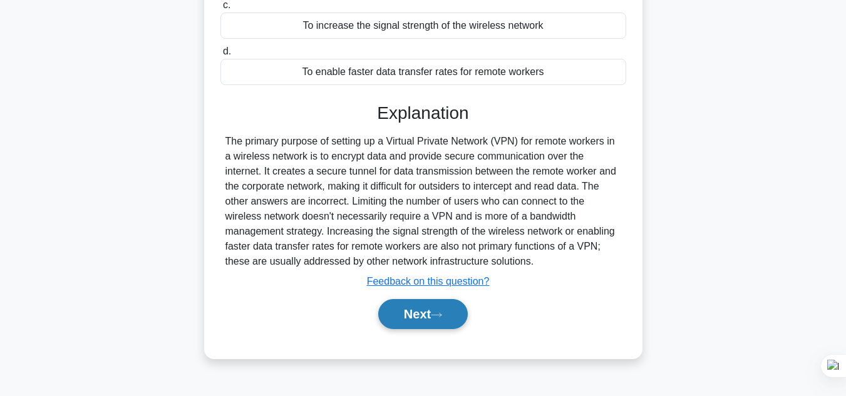
click at [418, 314] on button "Next" at bounding box center [423, 314] width 90 height 30
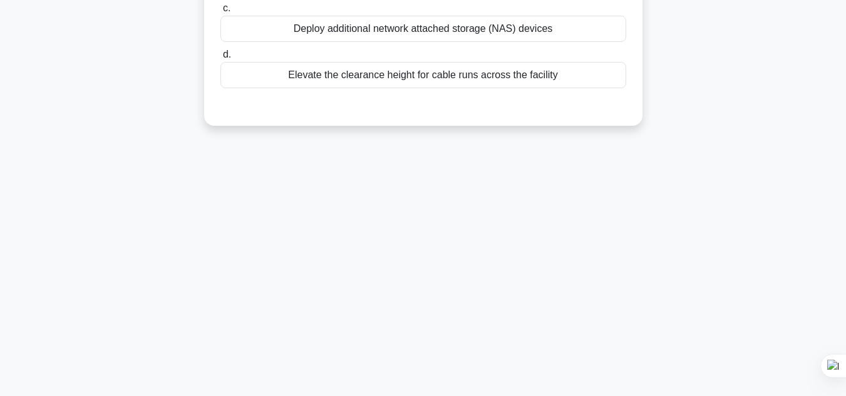
scroll to position [0, 0]
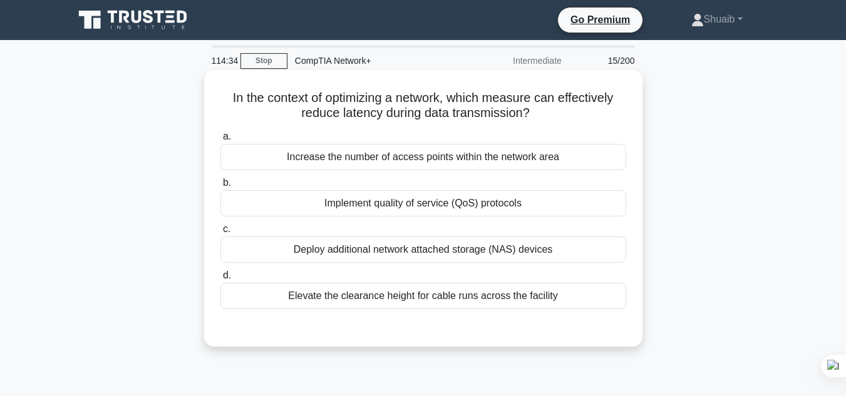
click at [475, 177] on label "b. Implement quality of service (QoS) protocols" at bounding box center [423, 195] width 406 height 41
click at [220, 179] on input "b. Implement quality of service (QoS) protocols" at bounding box center [220, 183] width 0 height 8
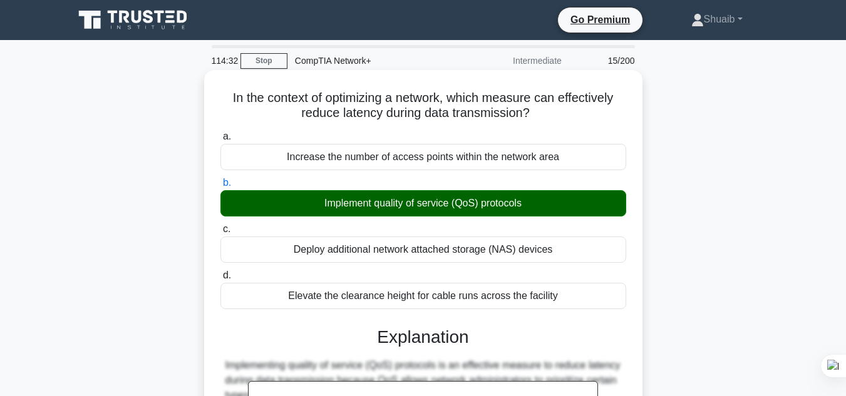
scroll to position [286, 0]
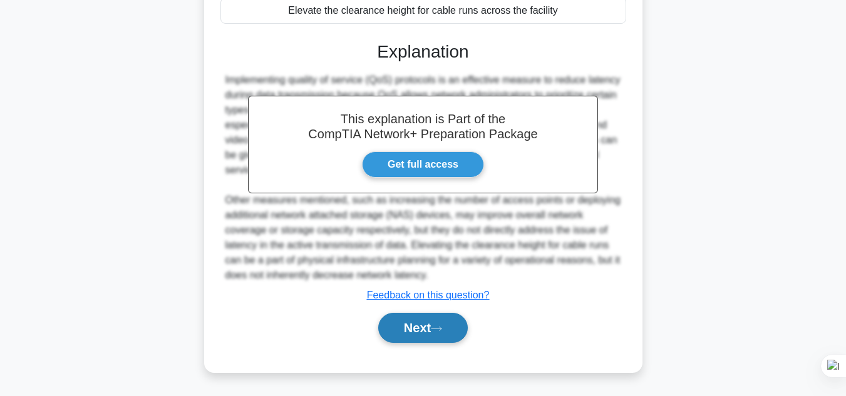
click at [429, 328] on button "Next" at bounding box center [423, 328] width 90 height 30
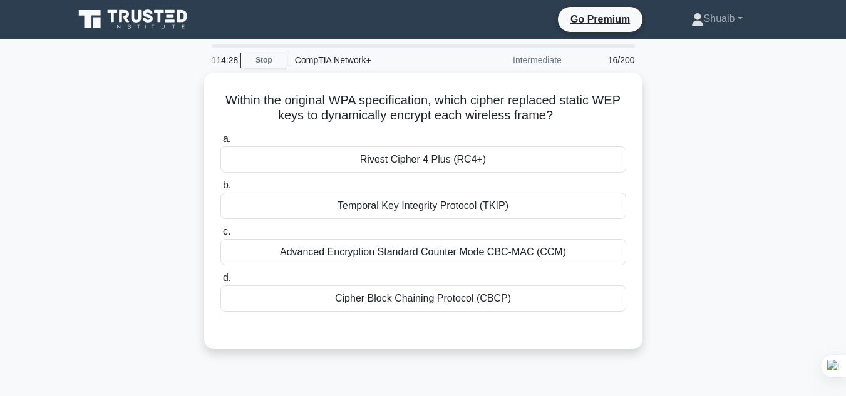
scroll to position [0, 0]
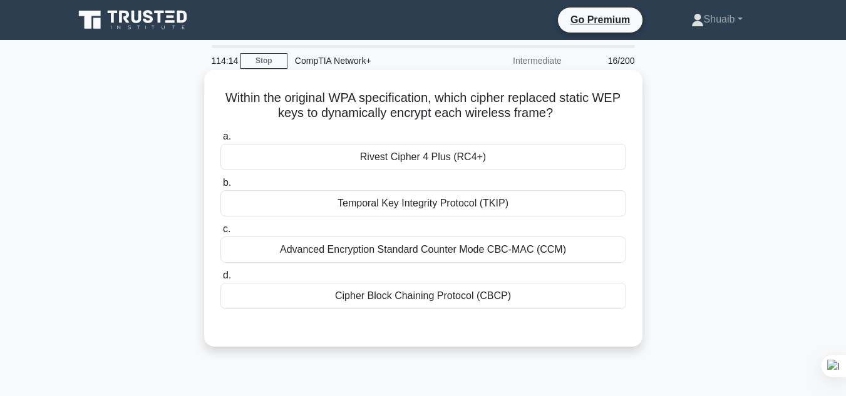
click at [512, 167] on div "Rivest Cipher 4 Plus (RC4+)" at bounding box center [423, 157] width 406 height 26
click at [220, 141] on input "[PERSON_NAME] Cipher 4 Plus (RC4+)" at bounding box center [220, 137] width 0 height 8
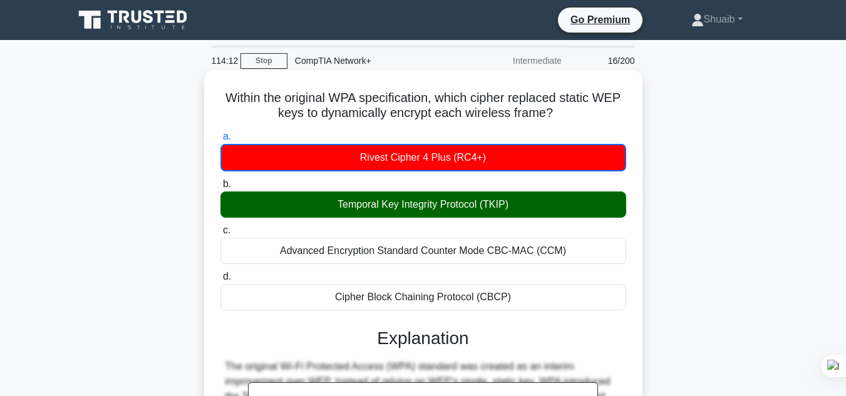
scroll to position [317, 0]
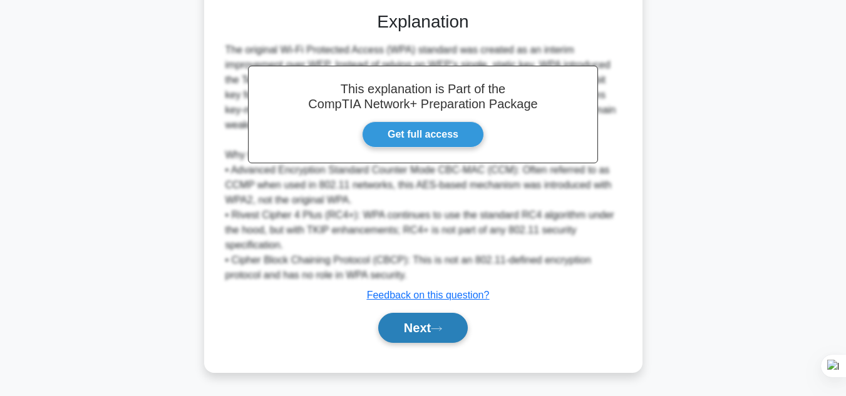
click at [444, 337] on button "Next" at bounding box center [423, 328] width 90 height 30
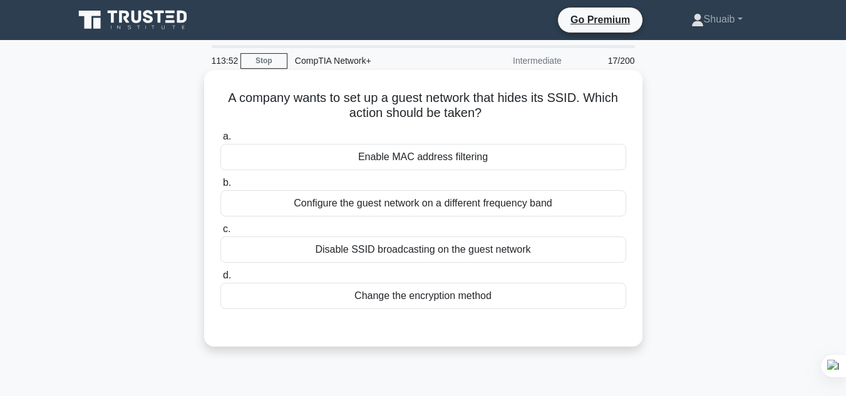
click at [463, 258] on div "Disable SSID broadcasting on the guest network" at bounding box center [423, 250] width 406 height 26
click at [220, 234] on input "c. Disable SSID broadcasting on the guest network" at bounding box center [220, 229] width 0 height 8
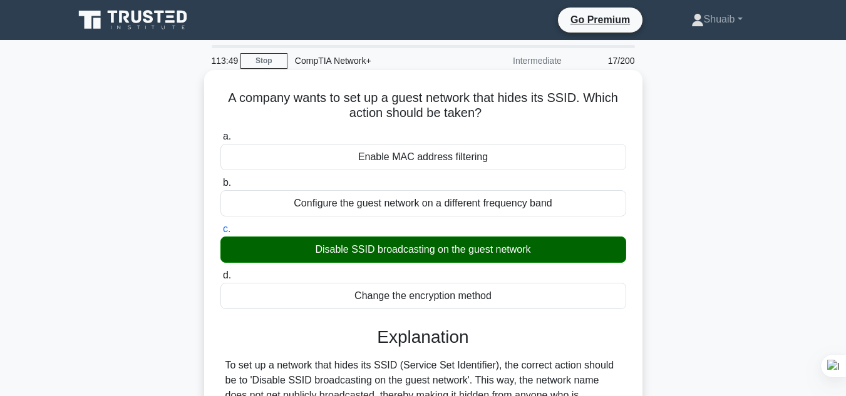
scroll to position [280, 0]
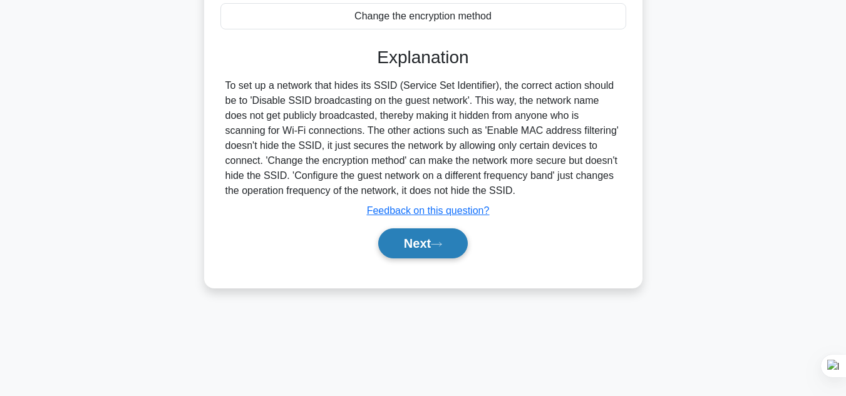
click at [442, 242] on icon at bounding box center [436, 244] width 11 height 7
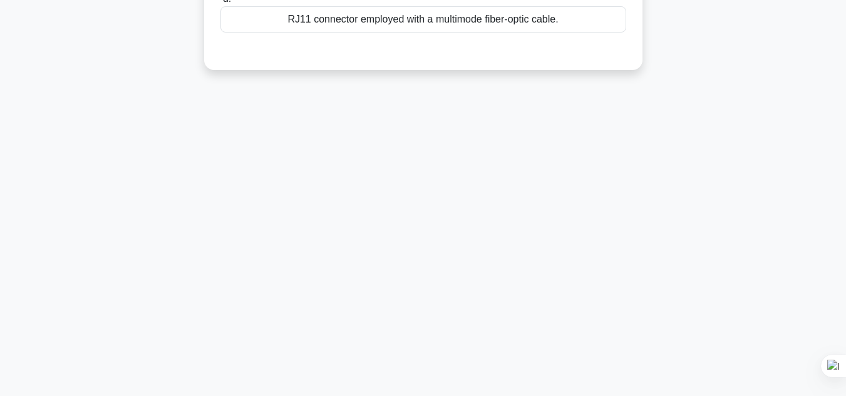
scroll to position [0, 0]
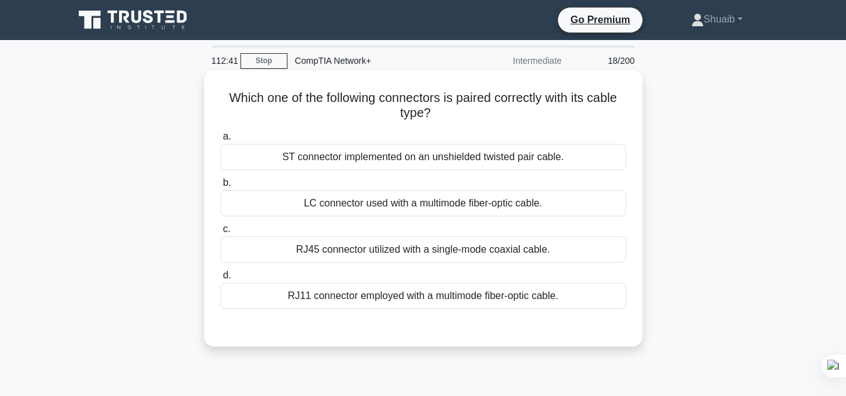
click at [538, 238] on div "RJ45 connector utilized with a single-mode coaxial cable." at bounding box center [423, 250] width 406 height 26
click at [220, 234] on input "c. RJ45 connector utilized with a single-mode coaxial cable." at bounding box center [220, 229] width 0 height 8
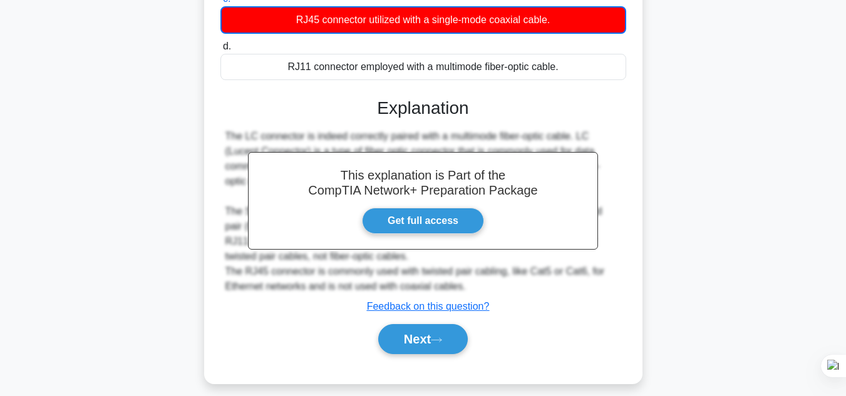
scroll to position [234, 0]
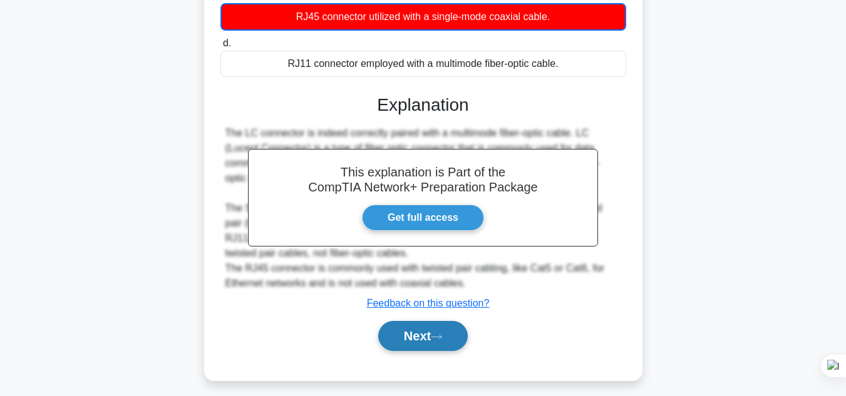
click at [433, 333] on button "Next" at bounding box center [423, 336] width 90 height 30
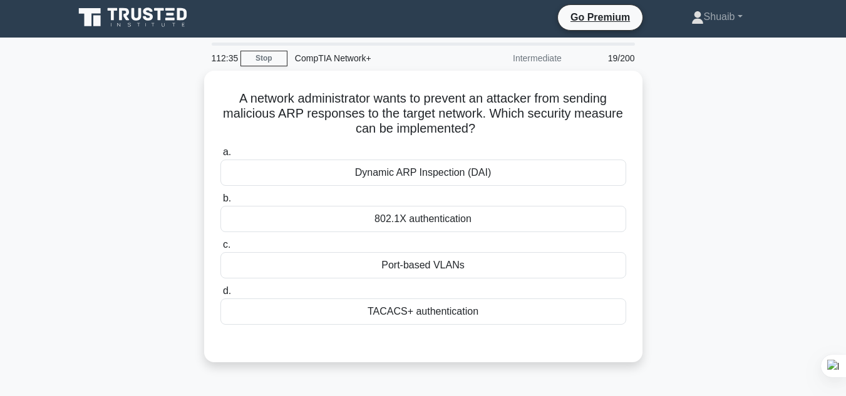
scroll to position [0, 0]
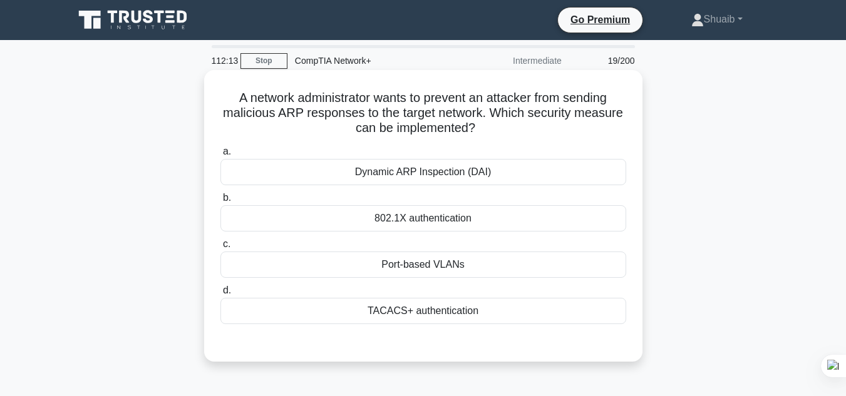
click at [538, 177] on div "Dynamic ARP Inspection (DAI)" at bounding box center [423, 172] width 406 height 26
click at [220, 156] on input "a. Dynamic ARP Inspection (DAI)" at bounding box center [220, 152] width 0 height 8
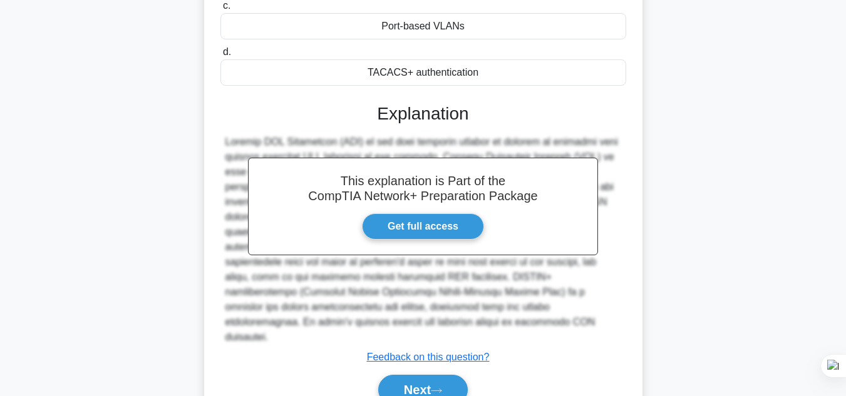
scroll to position [286, 0]
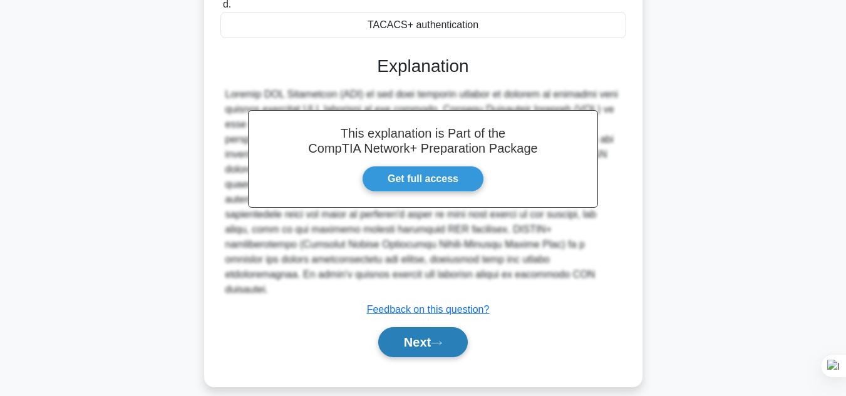
click at [449, 329] on button "Next" at bounding box center [423, 342] width 90 height 30
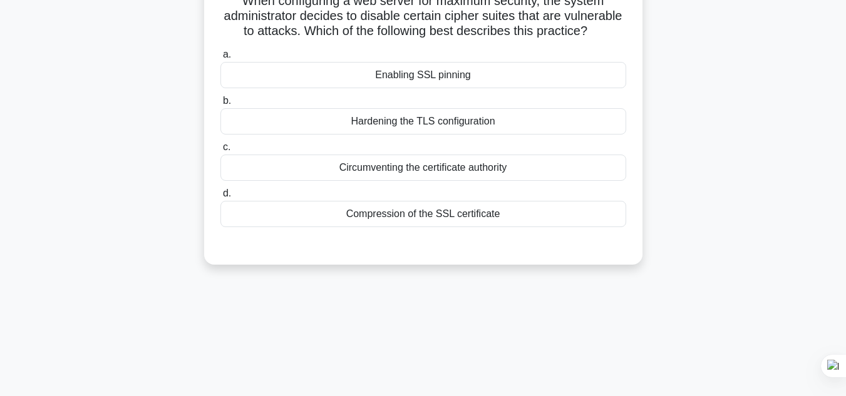
scroll to position [103, 0]
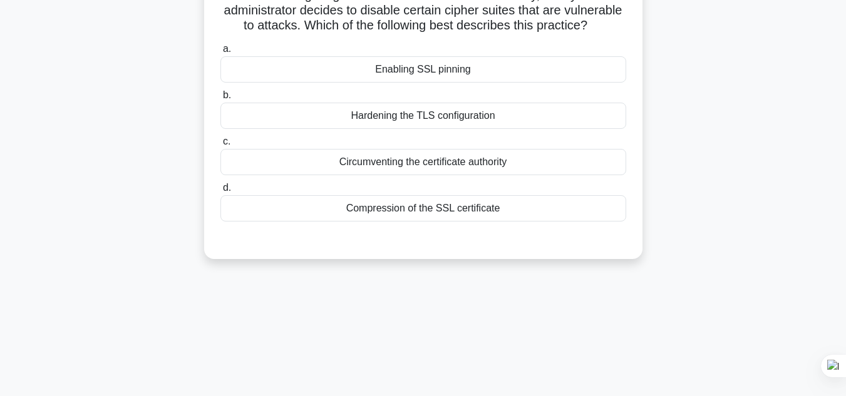
click at [484, 222] on div "Compression of the SSL certificate" at bounding box center [423, 208] width 406 height 26
click at [220, 192] on input "d. Compression of the SSL certificate" at bounding box center [220, 188] width 0 height 8
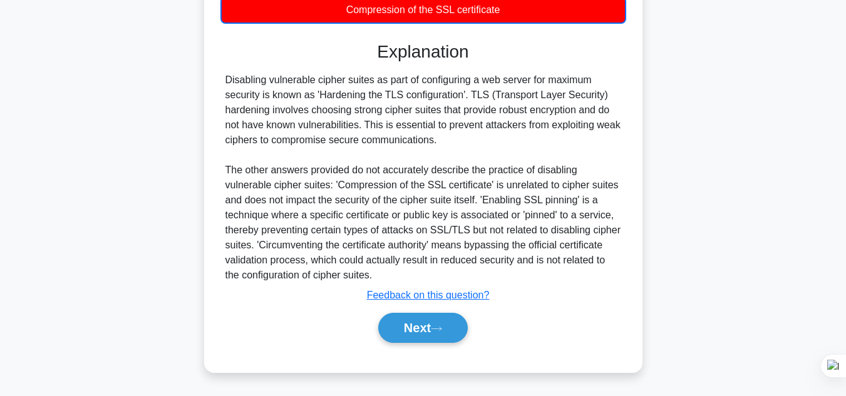
scroll to position [317, 0]
click at [451, 326] on button "Next" at bounding box center [423, 328] width 90 height 30
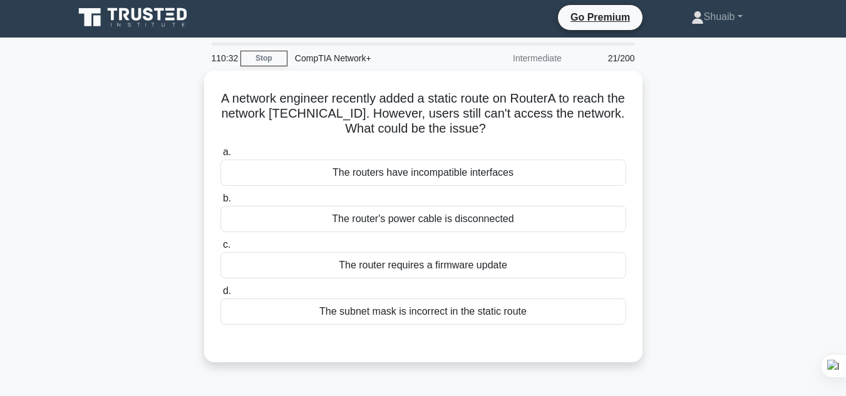
scroll to position [0, 0]
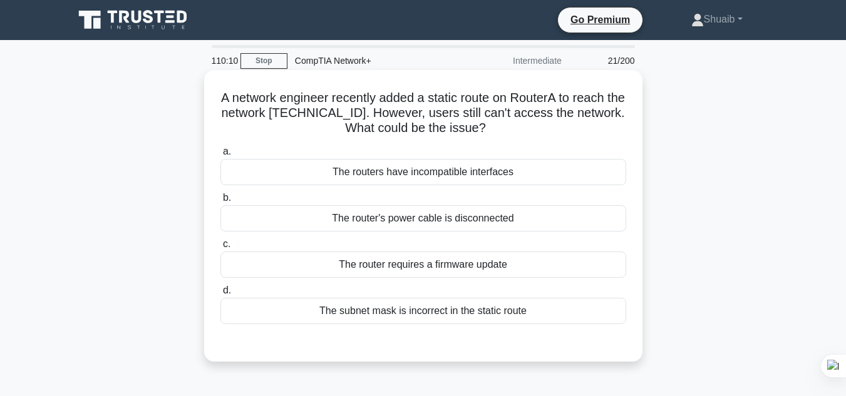
click at [481, 315] on div "The subnet mask is incorrect in the static route" at bounding box center [423, 311] width 406 height 26
click at [220, 295] on input "d. The subnet mask is incorrect in the static route" at bounding box center [220, 291] width 0 height 8
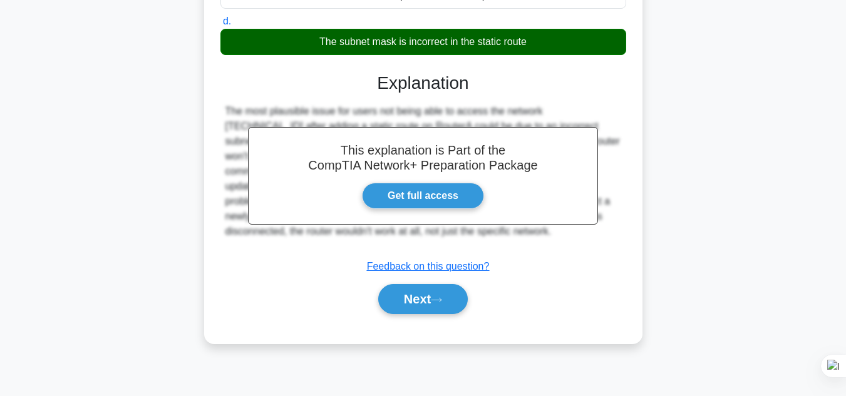
scroll to position [270, 0]
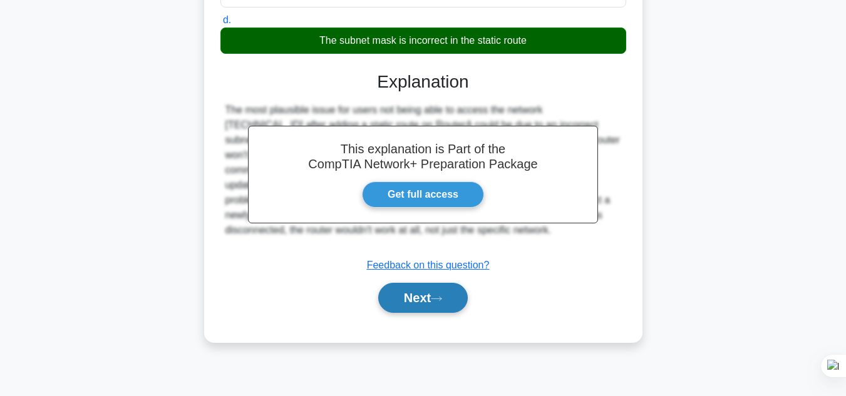
click at [445, 304] on button "Next" at bounding box center [423, 298] width 90 height 30
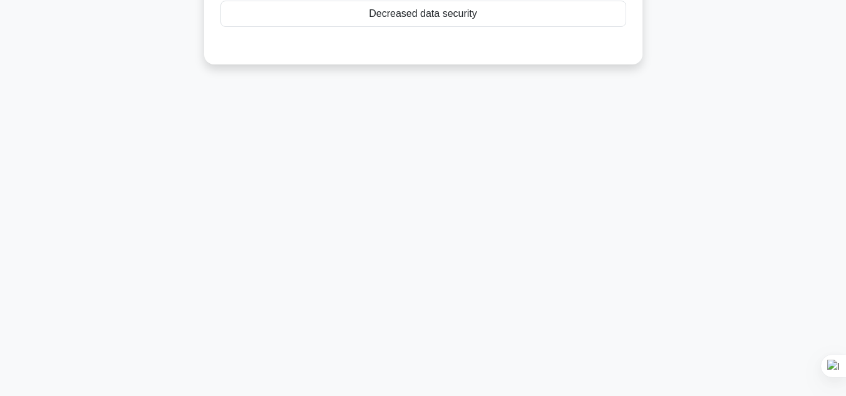
scroll to position [0, 0]
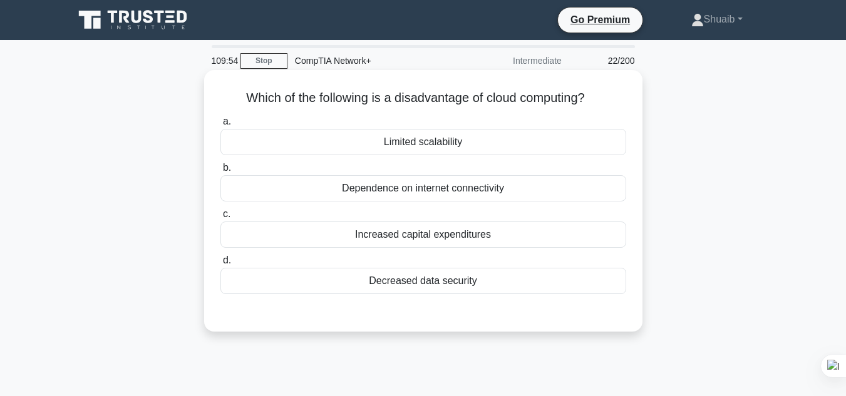
click at [535, 182] on div "Dependence on internet connectivity" at bounding box center [423, 188] width 406 height 26
click at [220, 172] on input "b. Dependence on internet connectivity" at bounding box center [220, 168] width 0 height 8
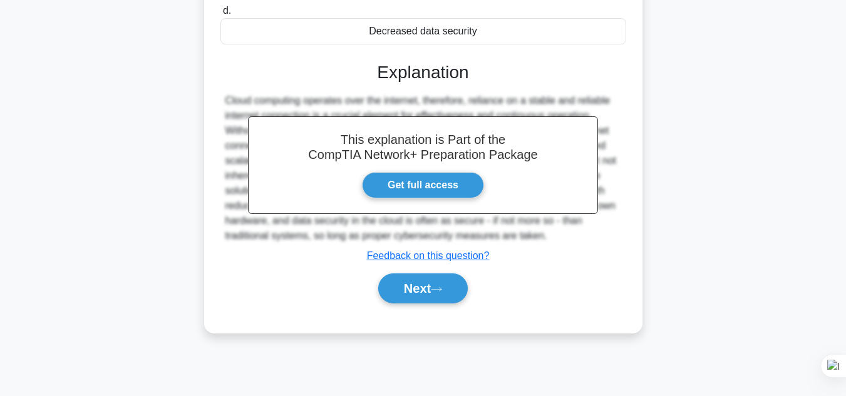
scroll to position [280, 0]
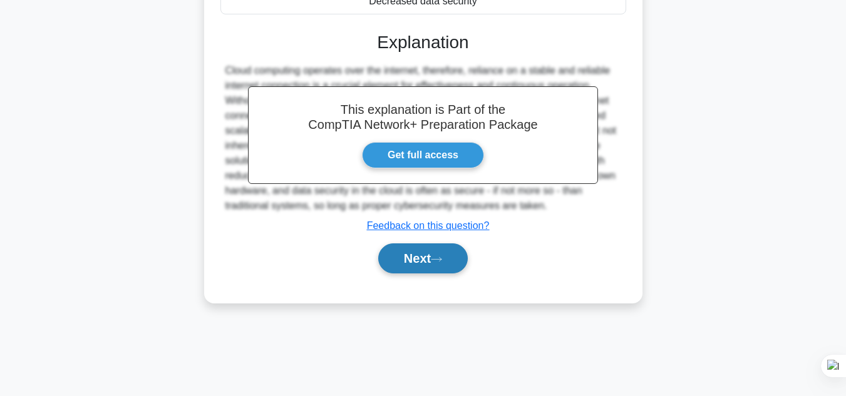
click at [434, 273] on button "Next" at bounding box center [423, 259] width 90 height 30
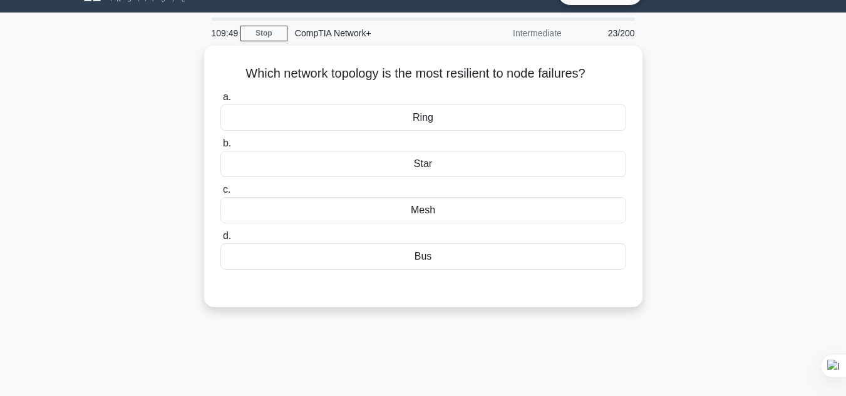
scroll to position [0, 0]
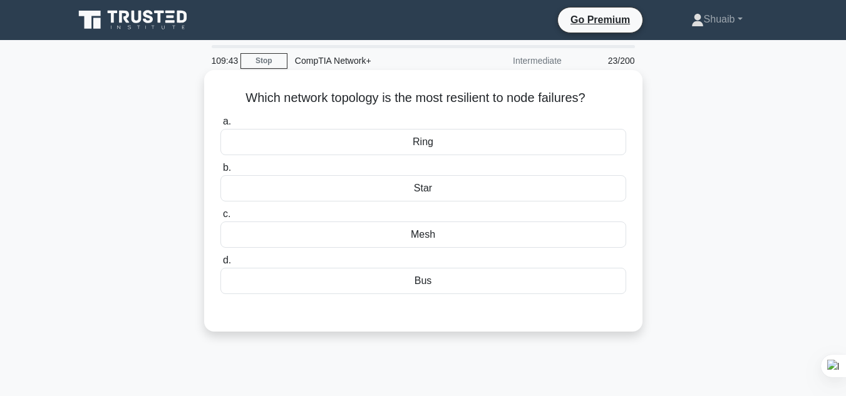
click at [448, 232] on div "Mesh" at bounding box center [423, 235] width 406 height 26
click at [220, 218] on input "c. Mesh" at bounding box center [220, 214] width 0 height 8
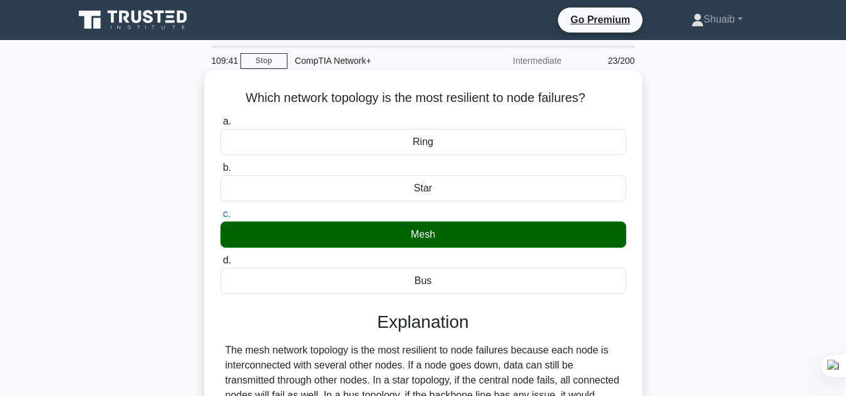
scroll to position [230, 0]
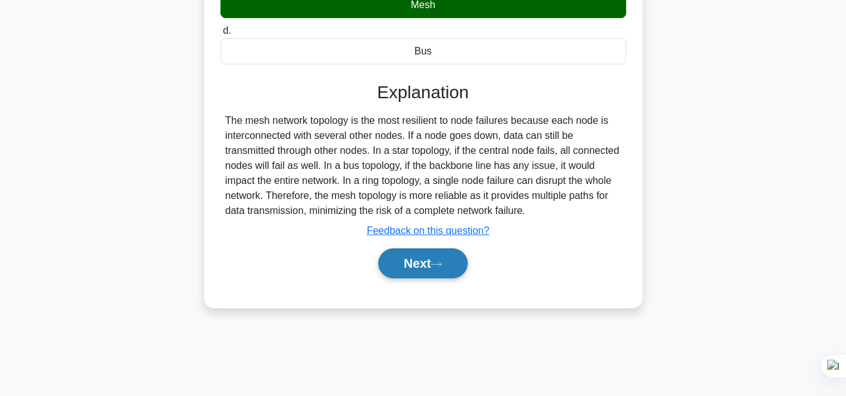
click at [410, 269] on button "Next" at bounding box center [423, 264] width 90 height 30
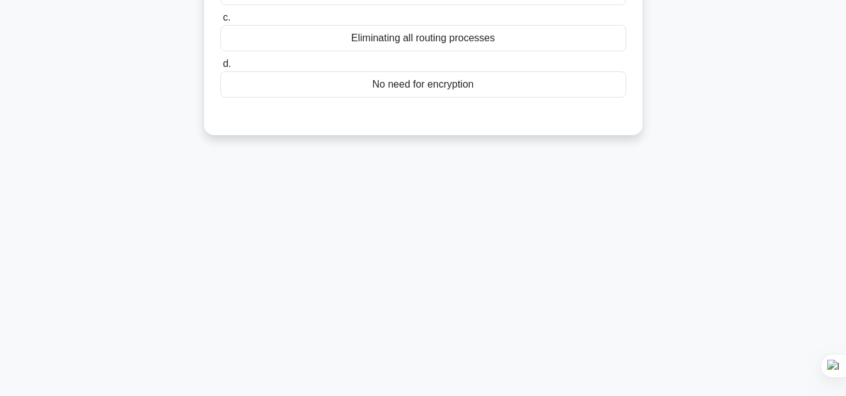
scroll to position [0, 0]
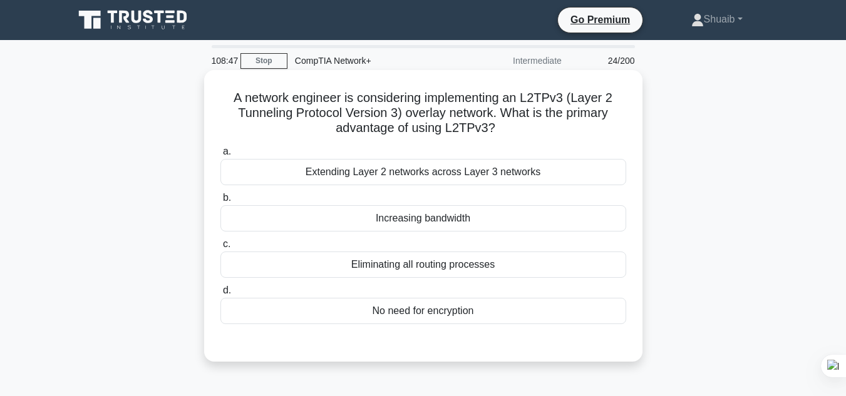
click at [491, 166] on div "Extending Layer 2 networks across Layer 3 networks" at bounding box center [423, 172] width 406 height 26
click at [220, 156] on input "a. Extending Layer 2 networks across Layer 3 networks" at bounding box center [220, 152] width 0 height 8
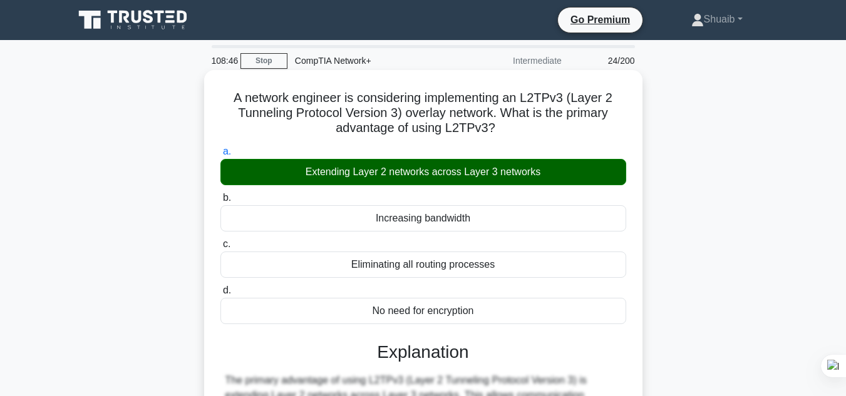
scroll to position [280, 0]
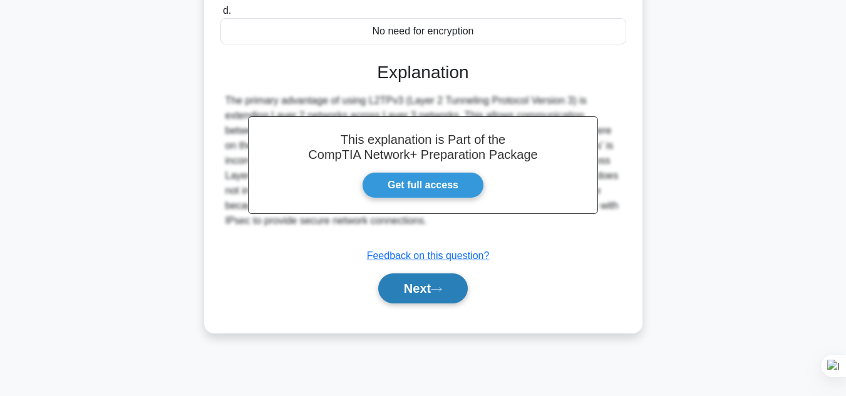
click at [451, 279] on button "Next" at bounding box center [423, 289] width 90 height 30
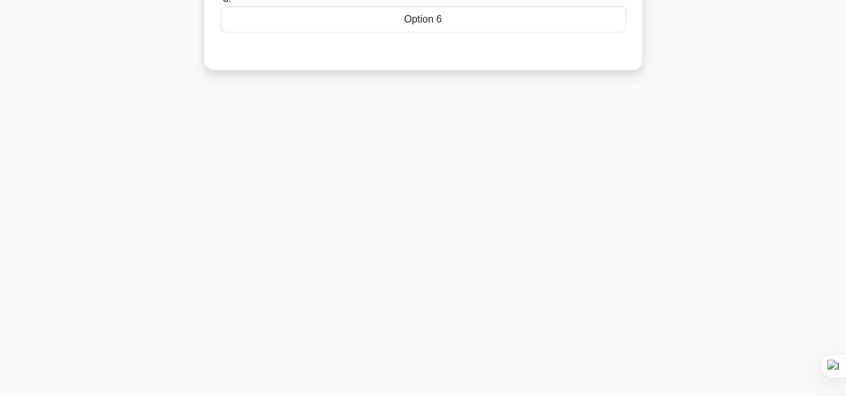
scroll to position [0, 0]
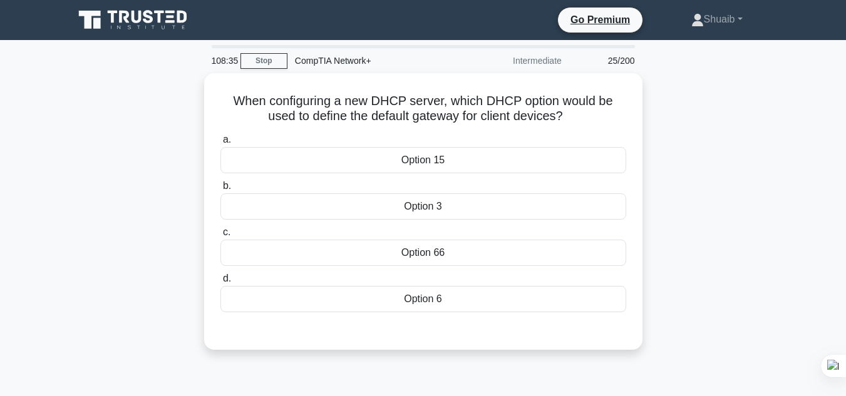
click at [451, 279] on label "d. Option 6" at bounding box center [423, 291] width 406 height 41
click at [220, 279] on input "d. Option 6" at bounding box center [220, 279] width 0 height 8
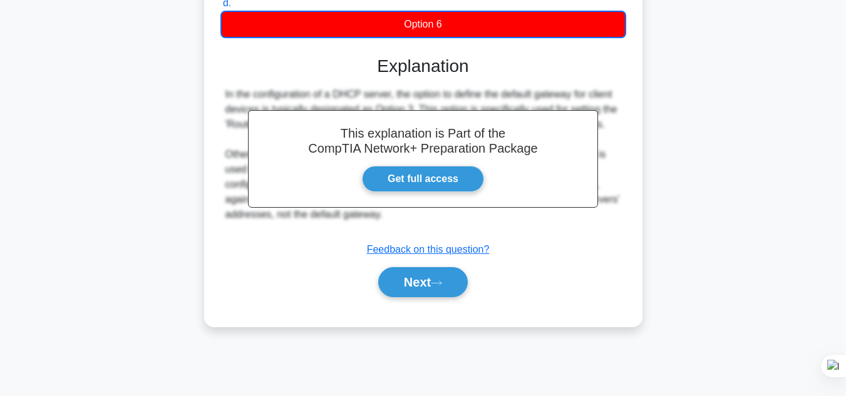
scroll to position [280, 0]
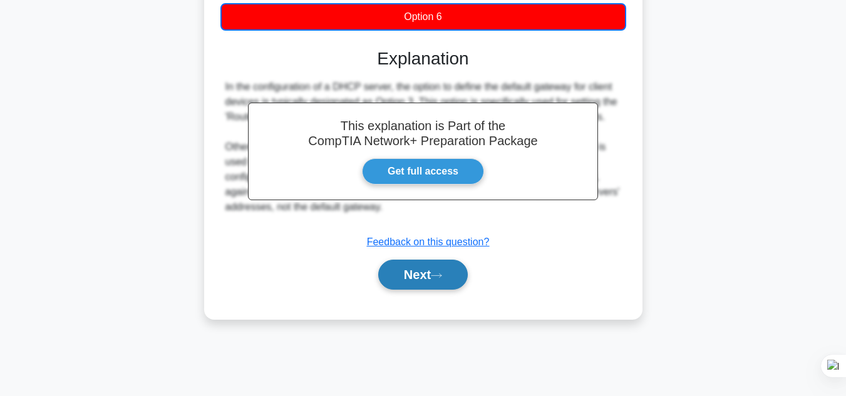
click at [451, 283] on button "Next" at bounding box center [423, 275] width 90 height 30
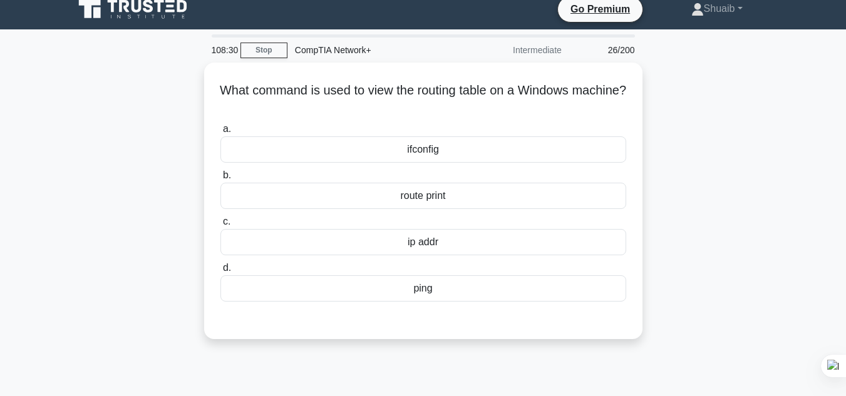
scroll to position [0, 0]
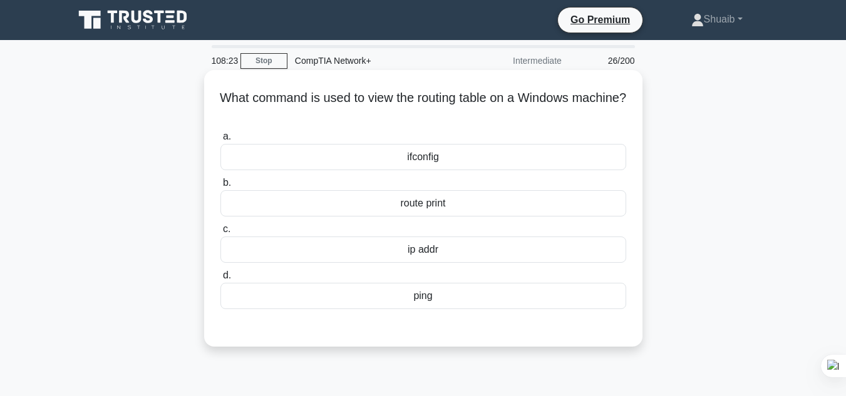
click at [436, 302] on div "ping" at bounding box center [423, 296] width 406 height 26
click at [220, 280] on input "d. ping" at bounding box center [220, 276] width 0 height 8
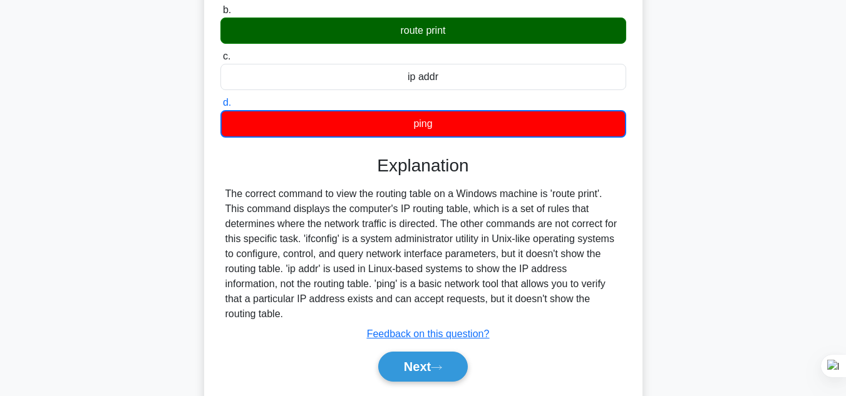
scroll to position [173, 0]
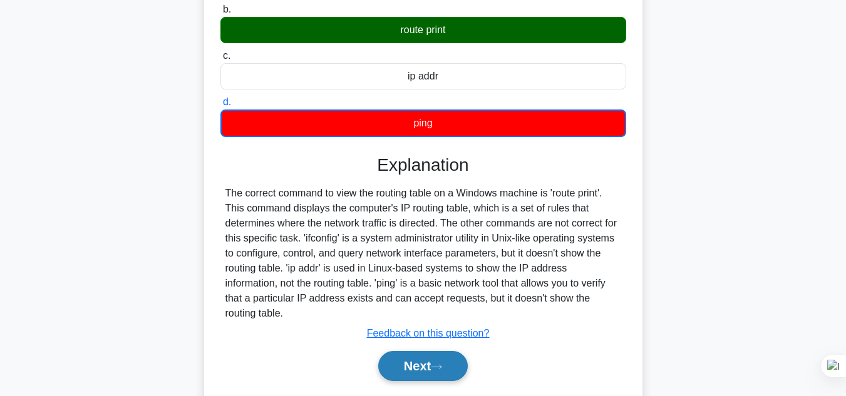
click at [449, 351] on button "Next" at bounding box center [423, 366] width 90 height 30
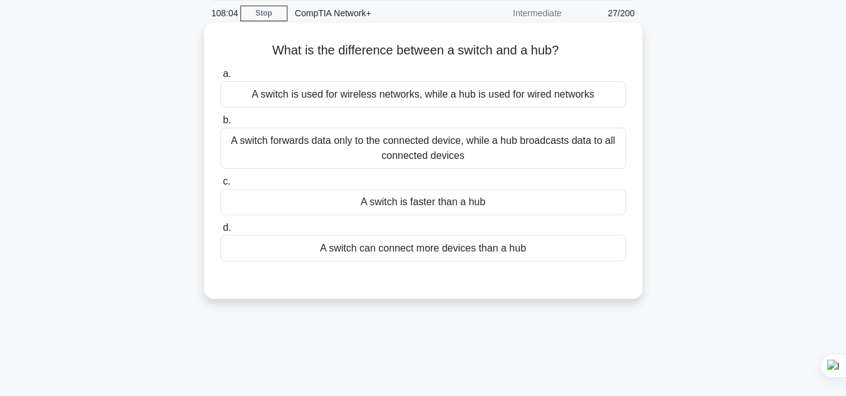
scroll to position [0, 0]
